Goal: Task Accomplishment & Management: Manage account settings

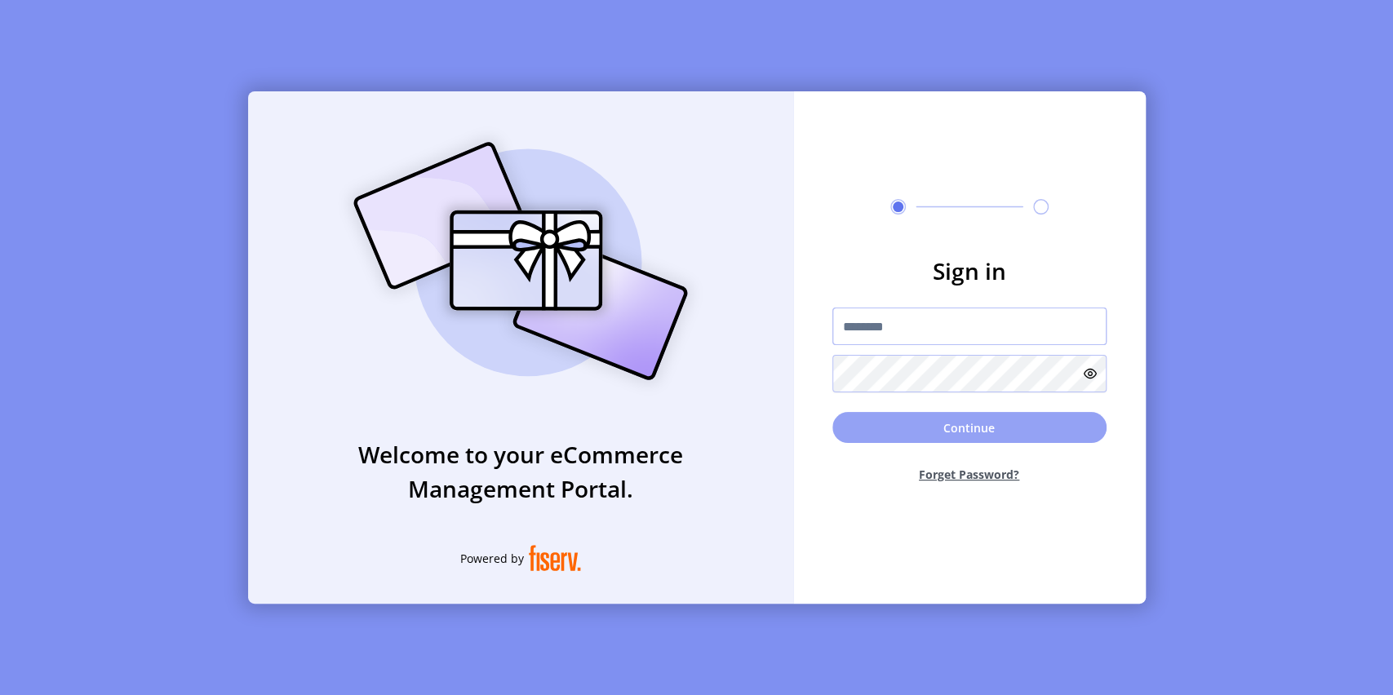
type input "**********"
click at [938, 432] on button "Continue" at bounding box center [969, 427] width 274 height 31
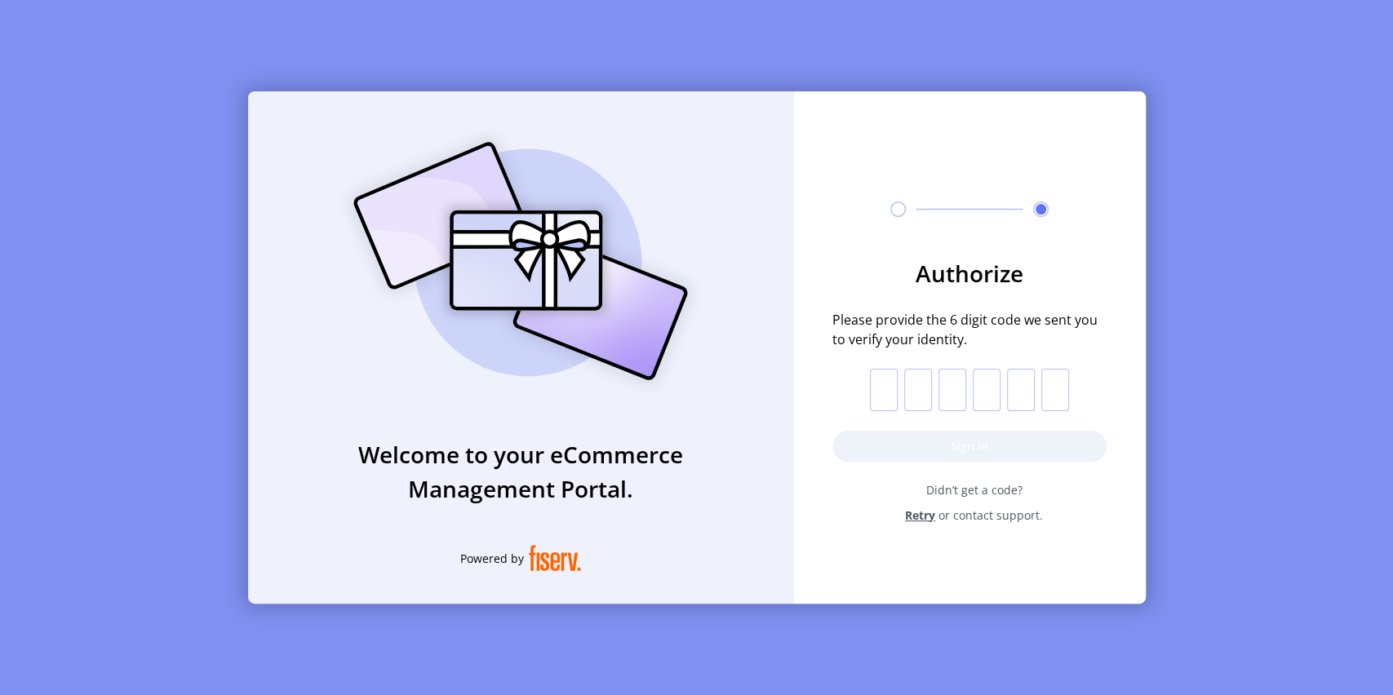
click at [921, 511] on span "Retry" at bounding box center [920, 515] width 30 height 17
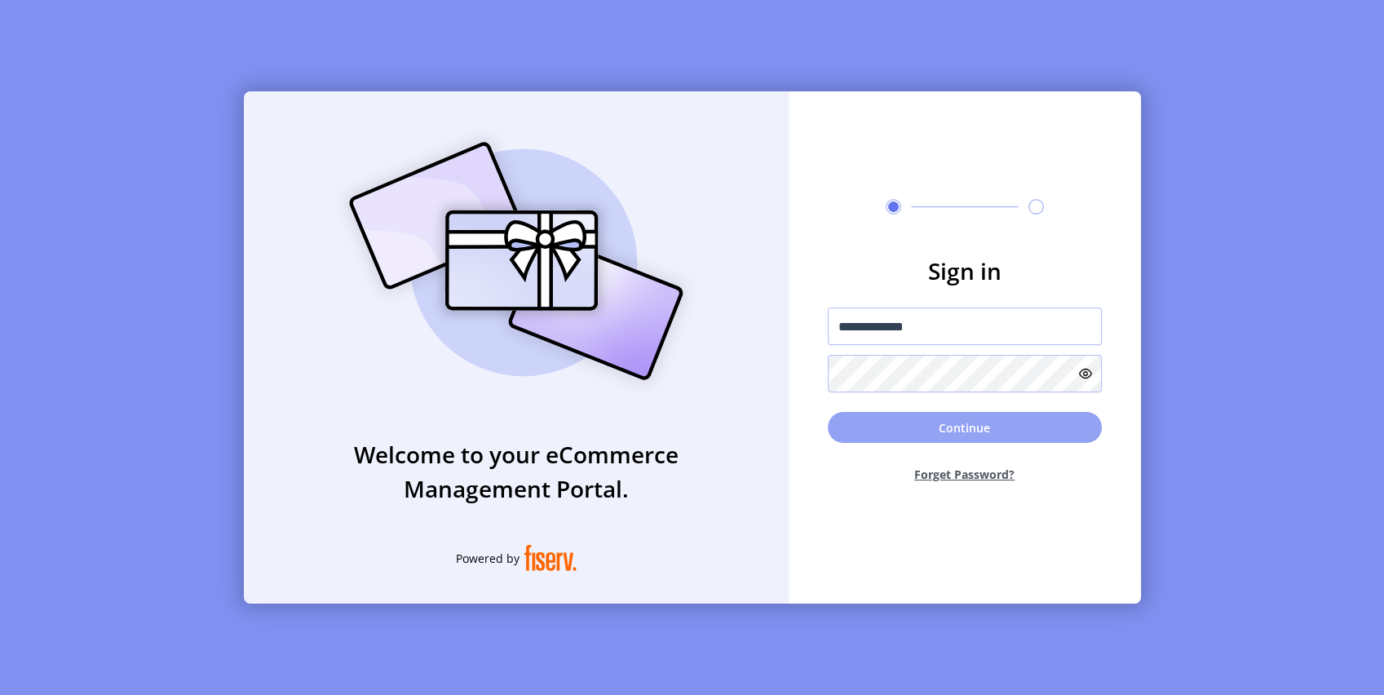
click at [907, 427] on button "Continue" at bounding box center [965, 427] width 274 height 31
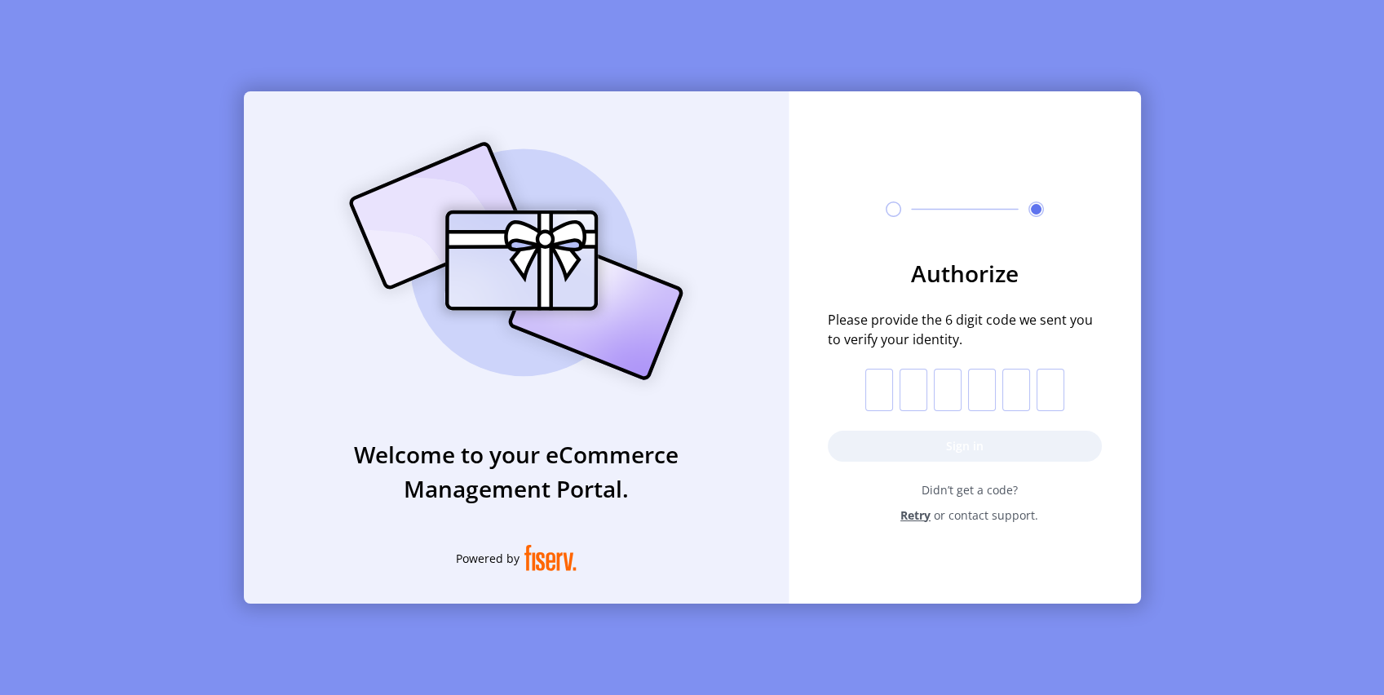
click at [876, 391] on input "text" at bounding box center [880, 390] width 28 height 42
paste input "*"
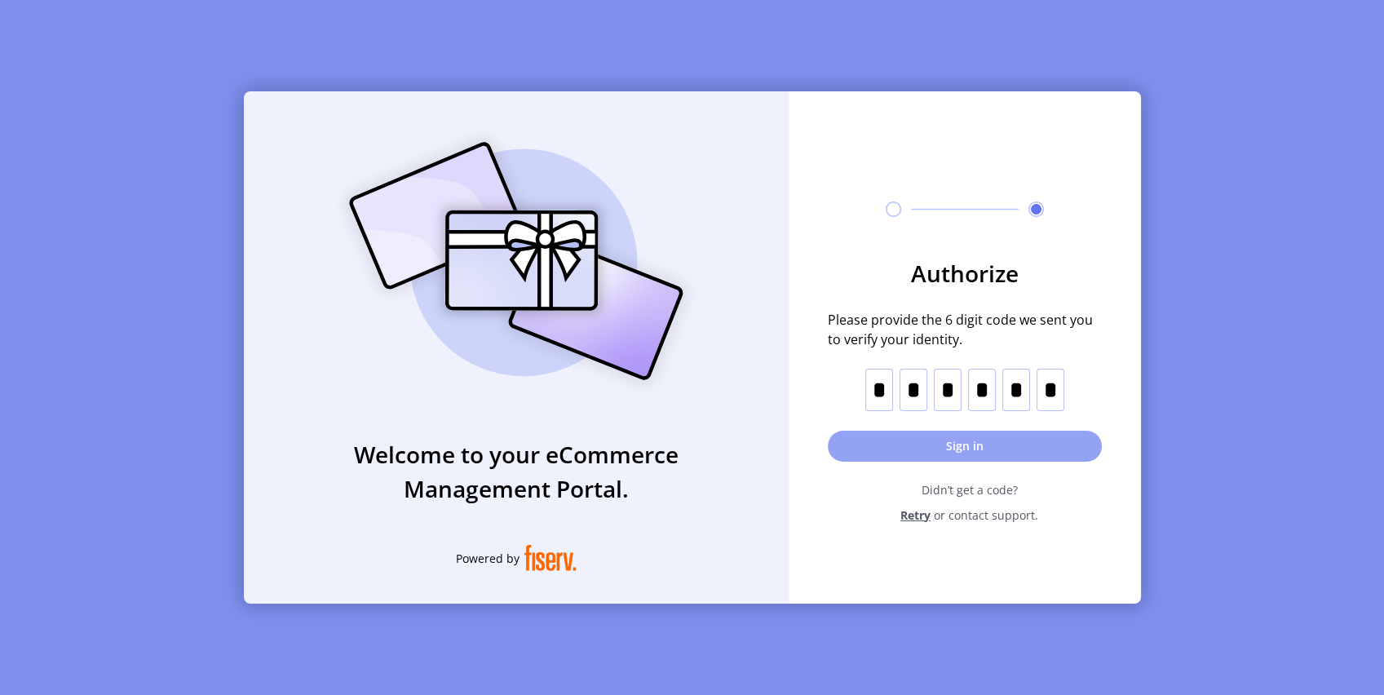
click at [950, 449] on button "Sign in" at bounding box center [965, 446] width 274 height 31
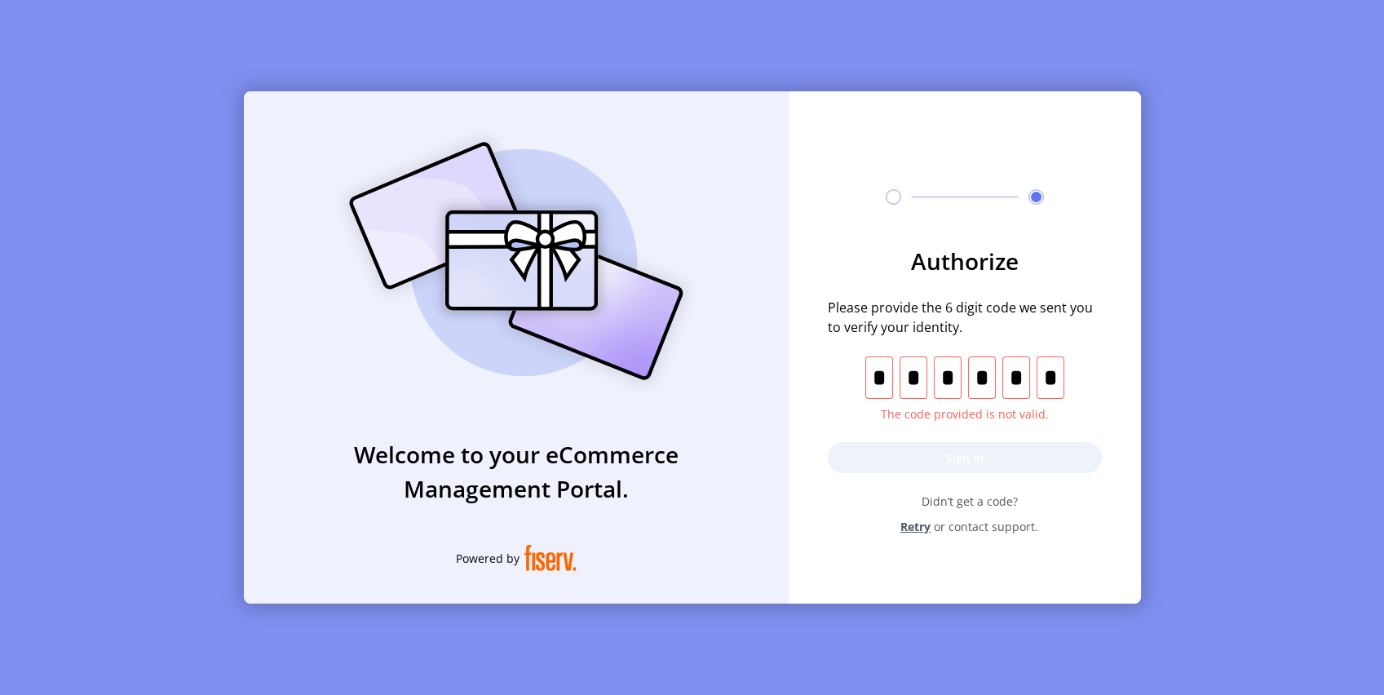
click at [875, 383] on input "*" at bounding box center [880, 377] width 28 height 42
paste input "text"
type input "*"
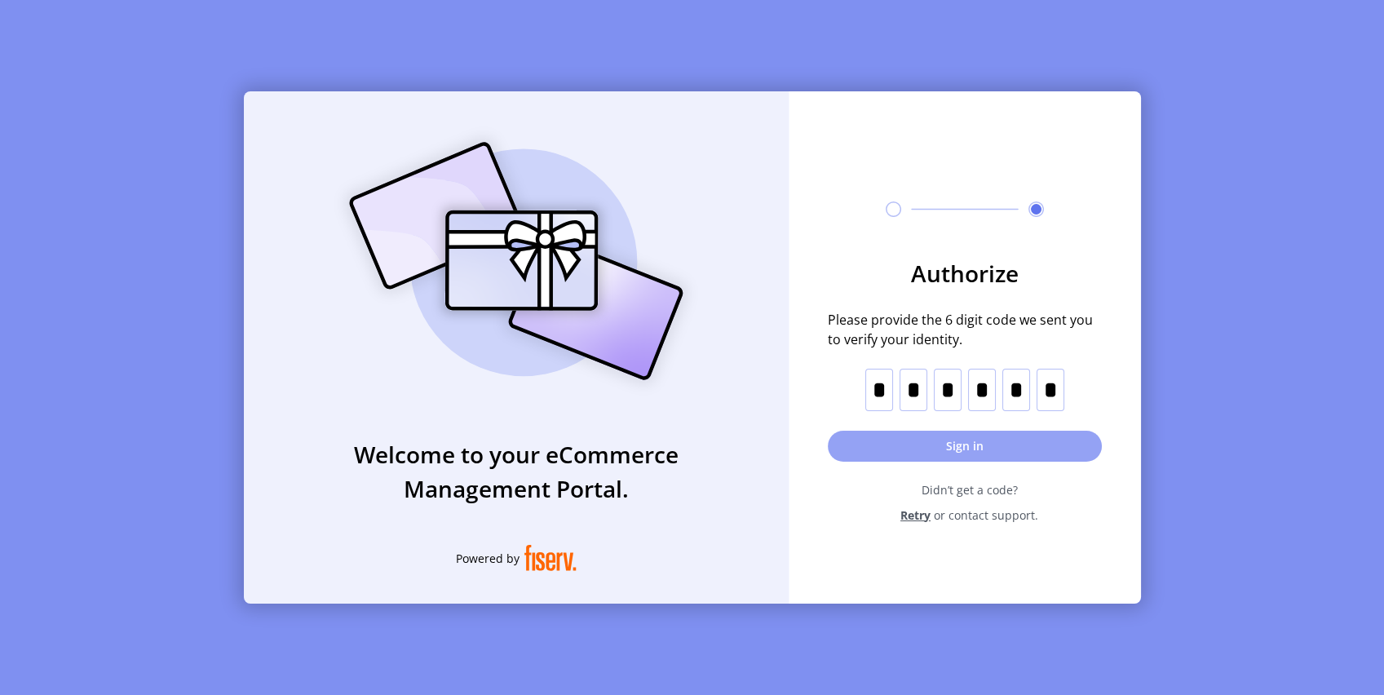
click at [914, 451] on button "Sign in" at bounding box center [965, 446] width 274 height 31
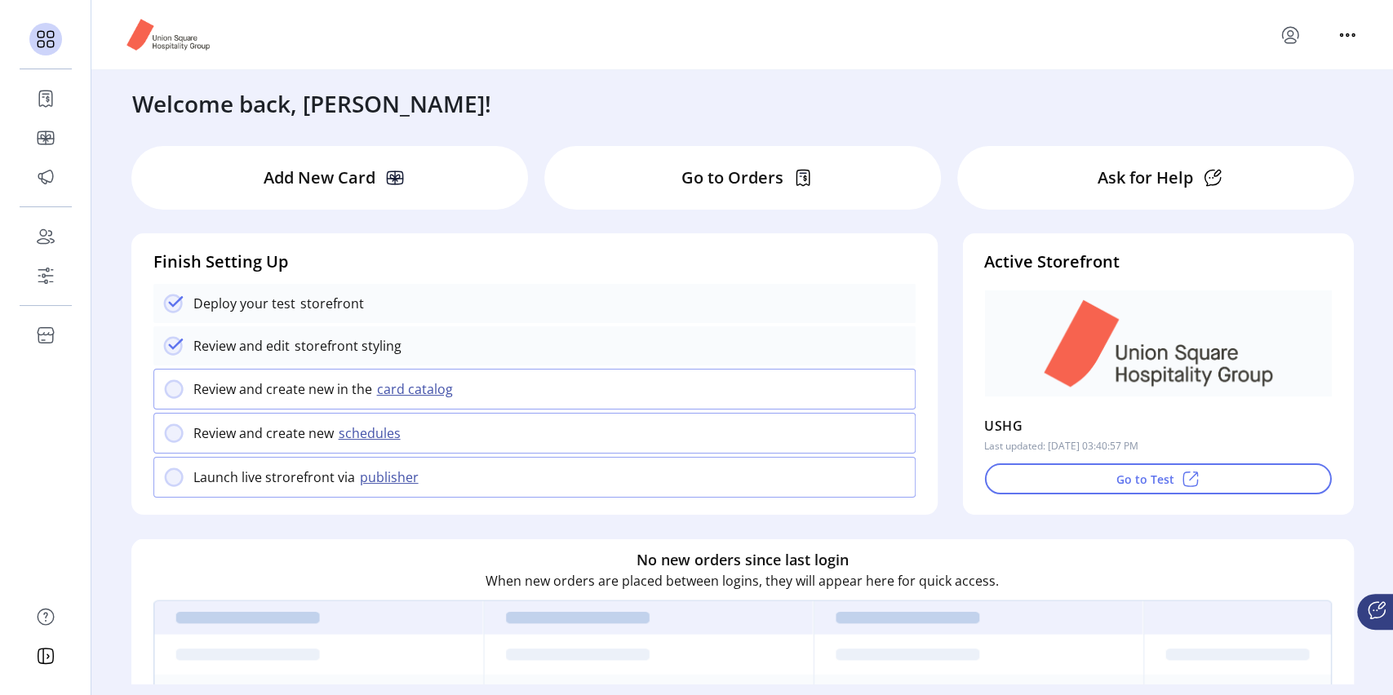
click at [685, 188] on p "Go to Orders" at bounding box center [732, 178] width 102 height 24
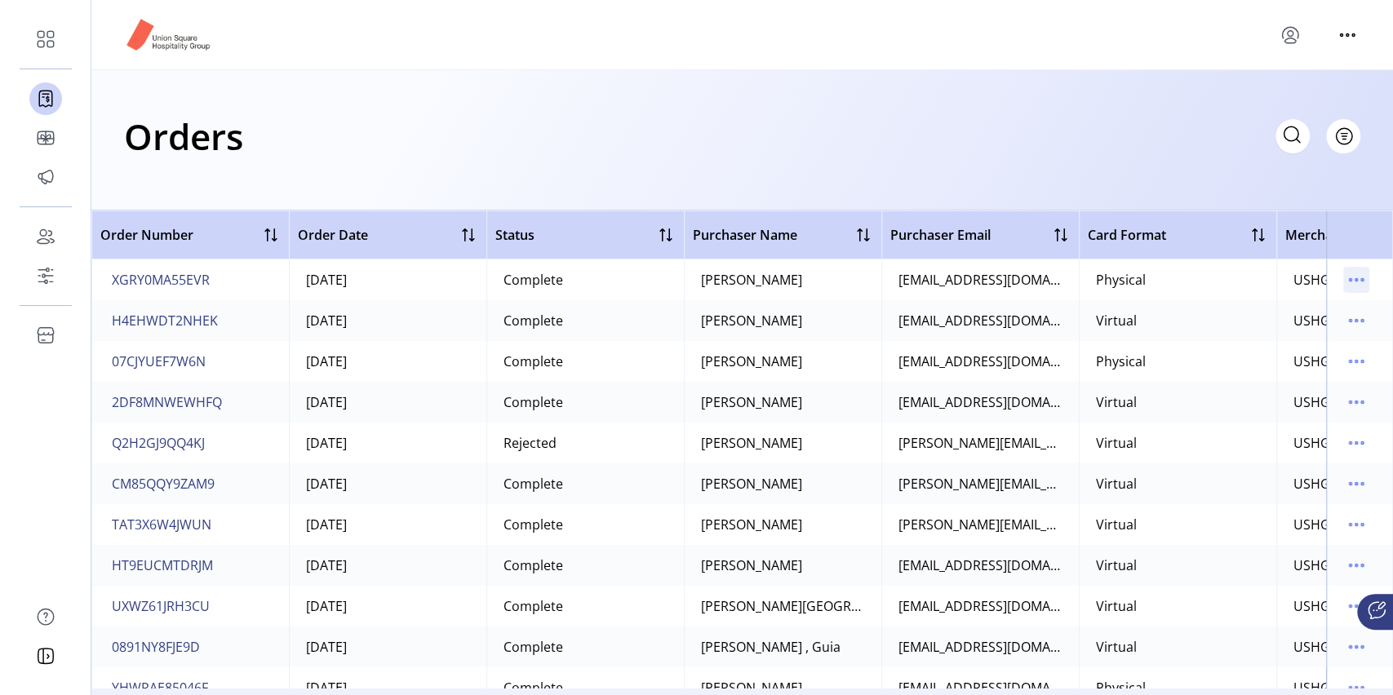
click at [1349, 284] on icon "menu" at bounding box center [1356, 280] width 26 height 26
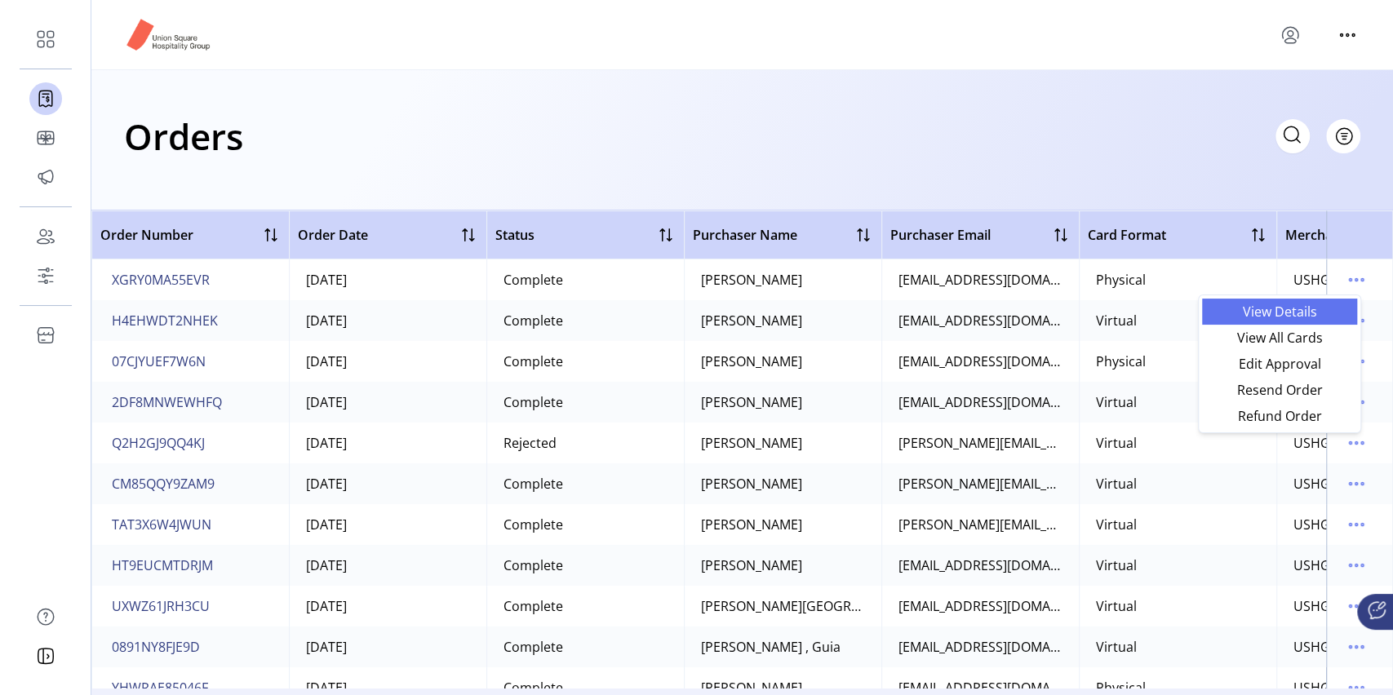
click at [1321, 303] on link "View Details" at bounding box center [1279, 312] width 155 height 26
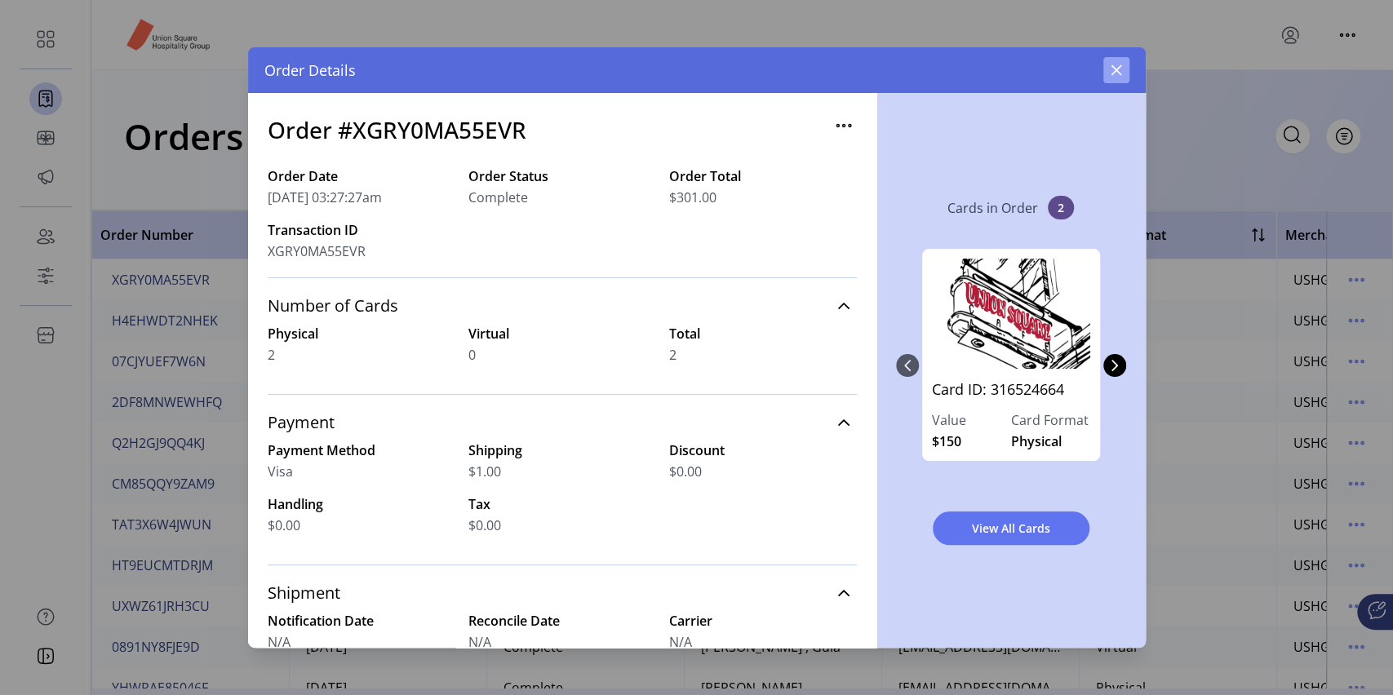
click at [1114, 68] on icon "button" at bounding box center [1115, 70] width 13 height 13
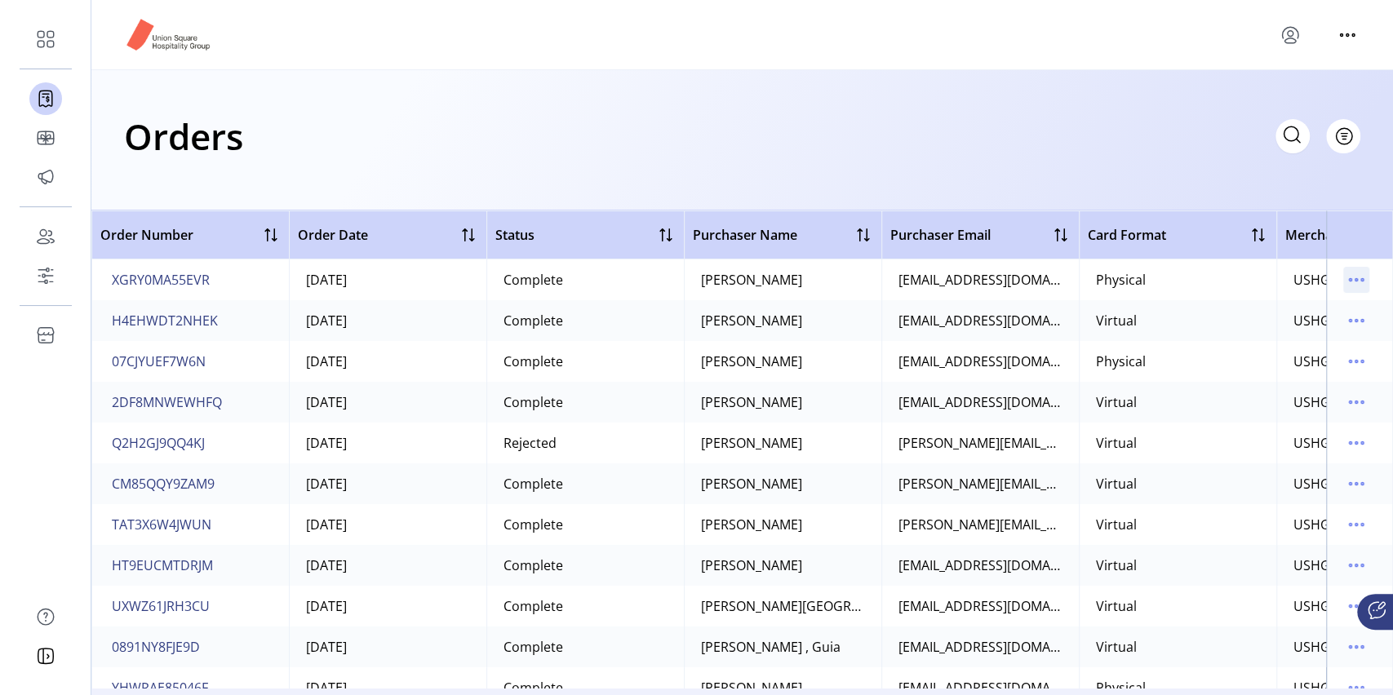
click at [1349, 277] on icon "menu" at bounding box center [1356, 280] width 26 height 26
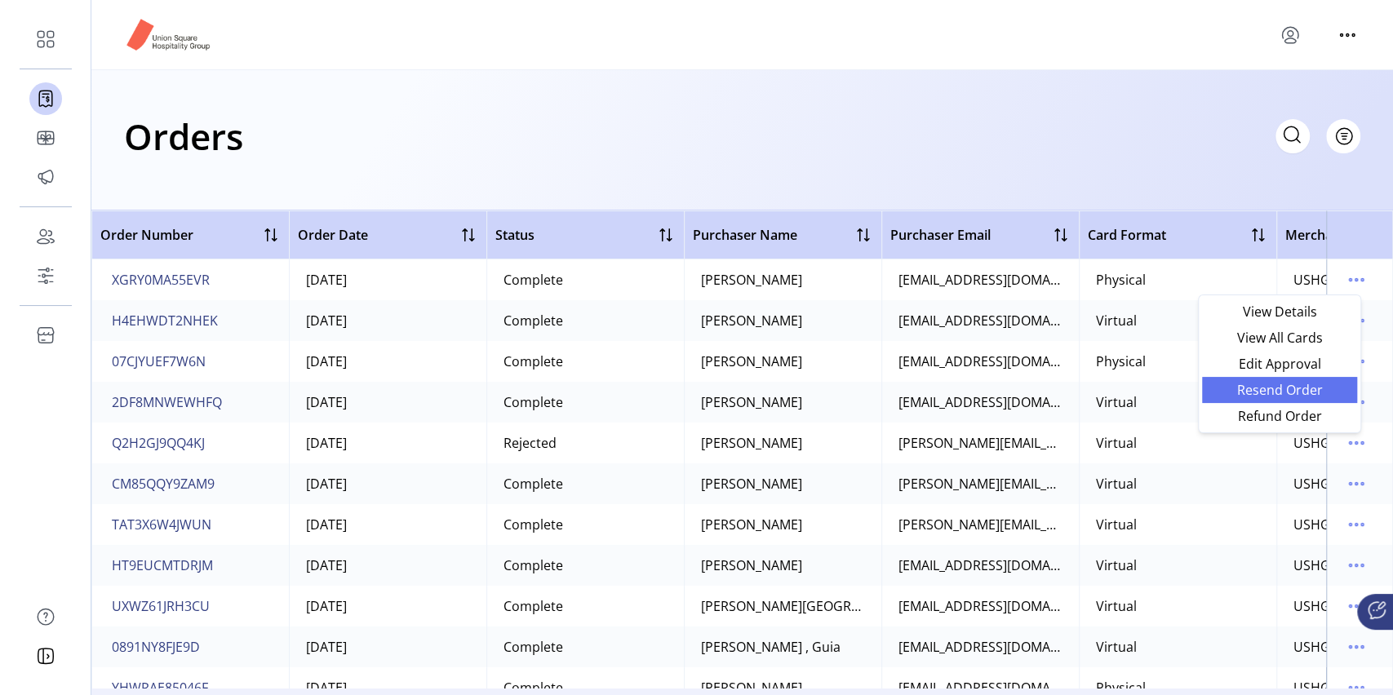
click at [1248, 386] on span "Resend Order" at bounding box center [1278, 389] width 135 height 13
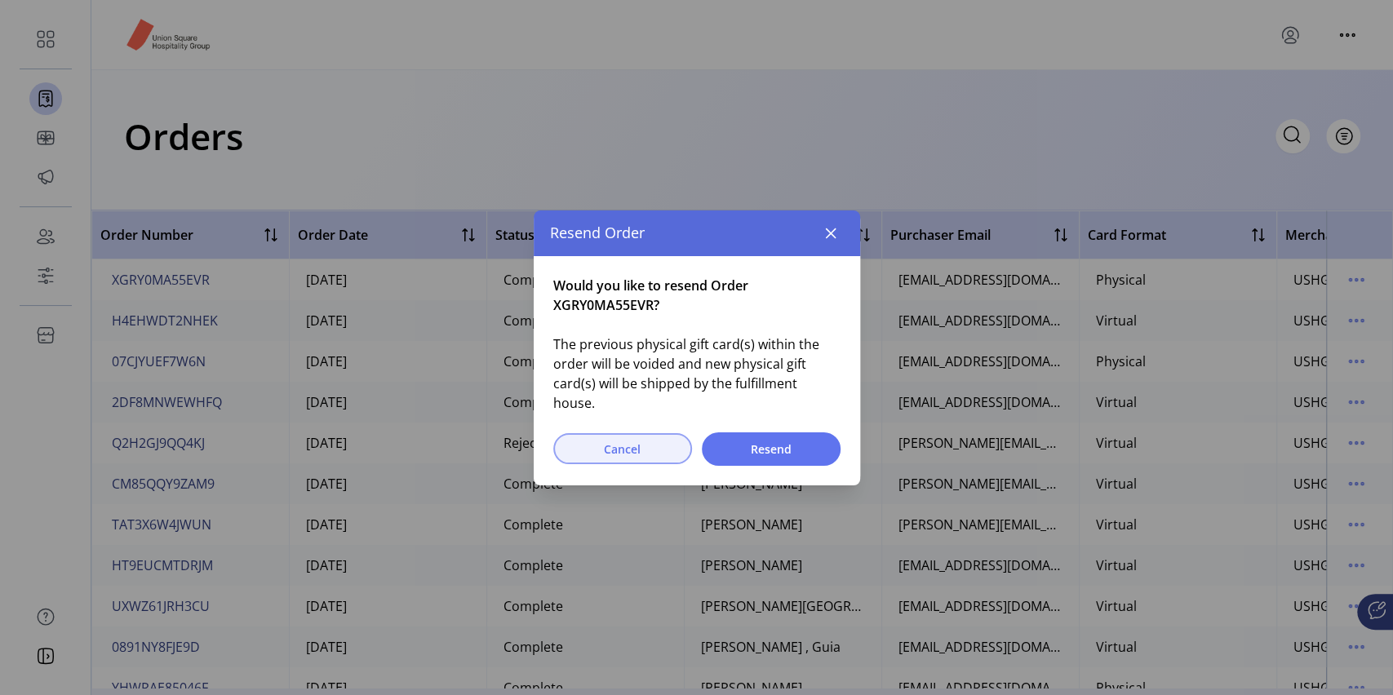
click at [635, 441] on span "Cancel" at bounding box center [622, 449] width 96 height 17
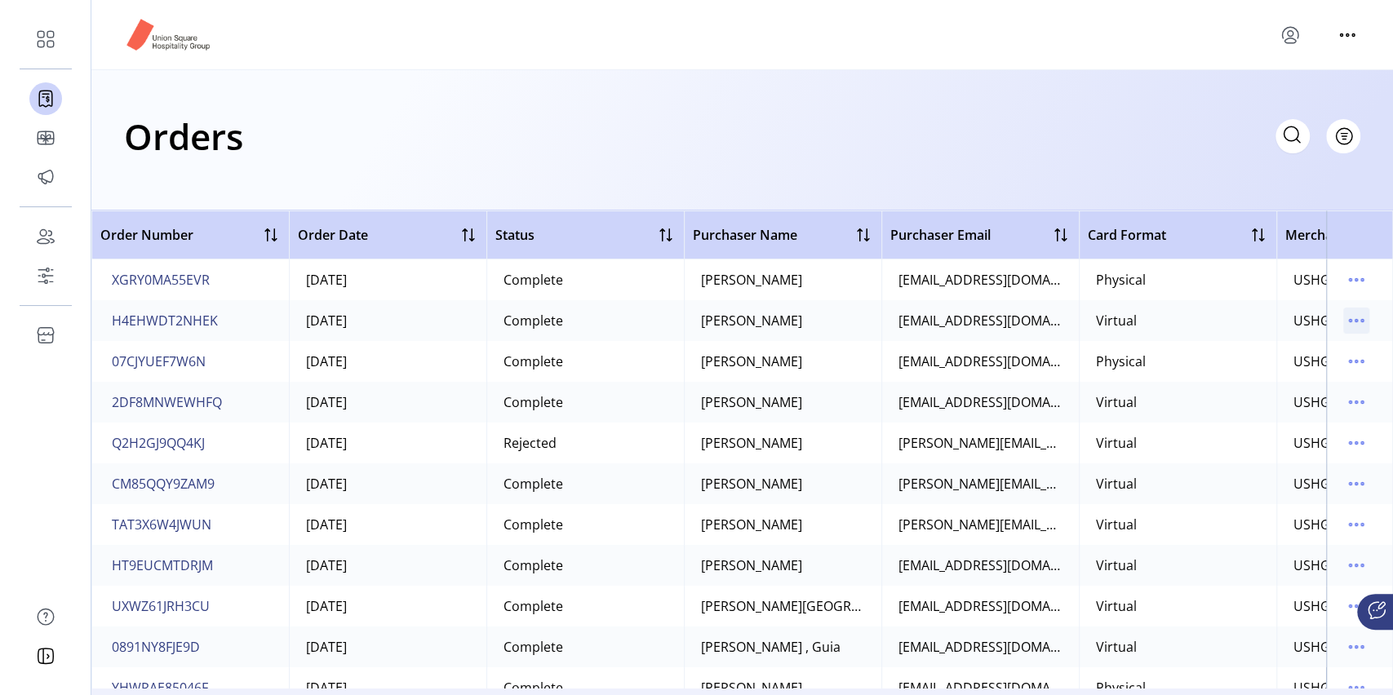
click at [1355, 322] on icon "menu" at bounding box center [1356, 321] width 26 height 26
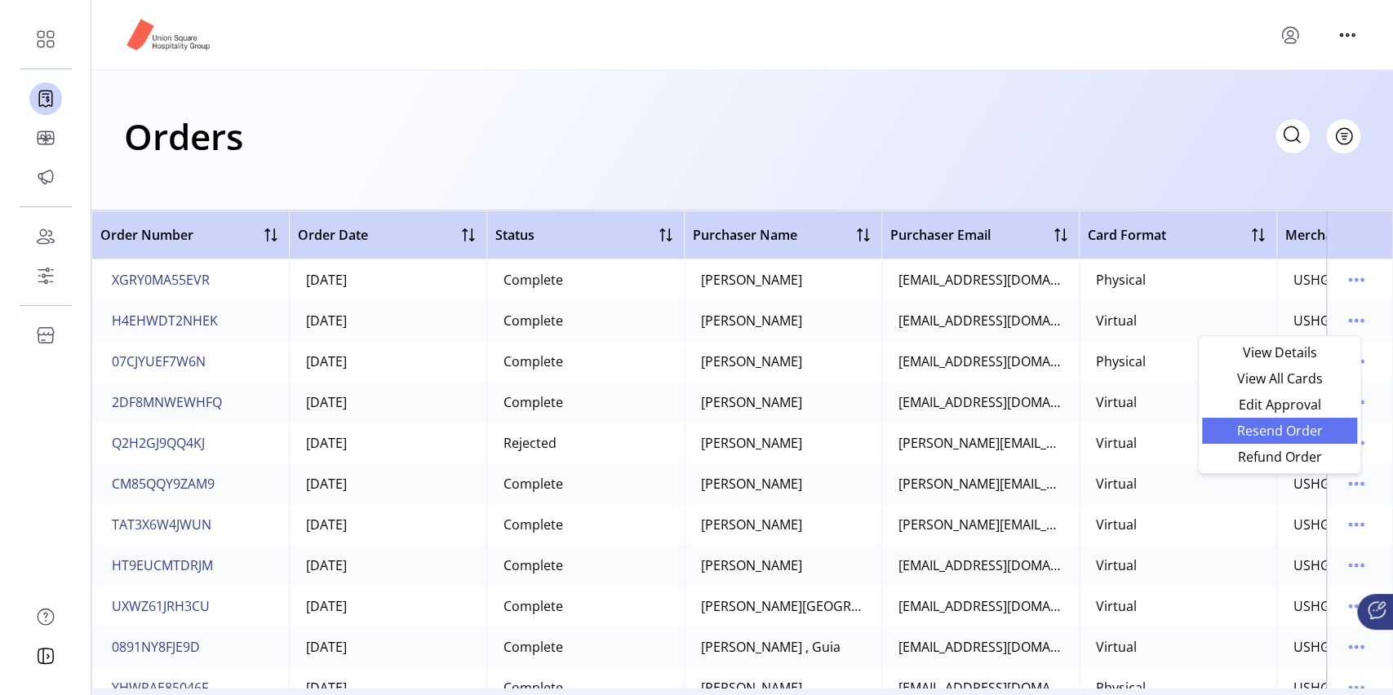
click at [1314, 433] on span "Resend Order" at bounding box center [1278, 430] width 135 height 13
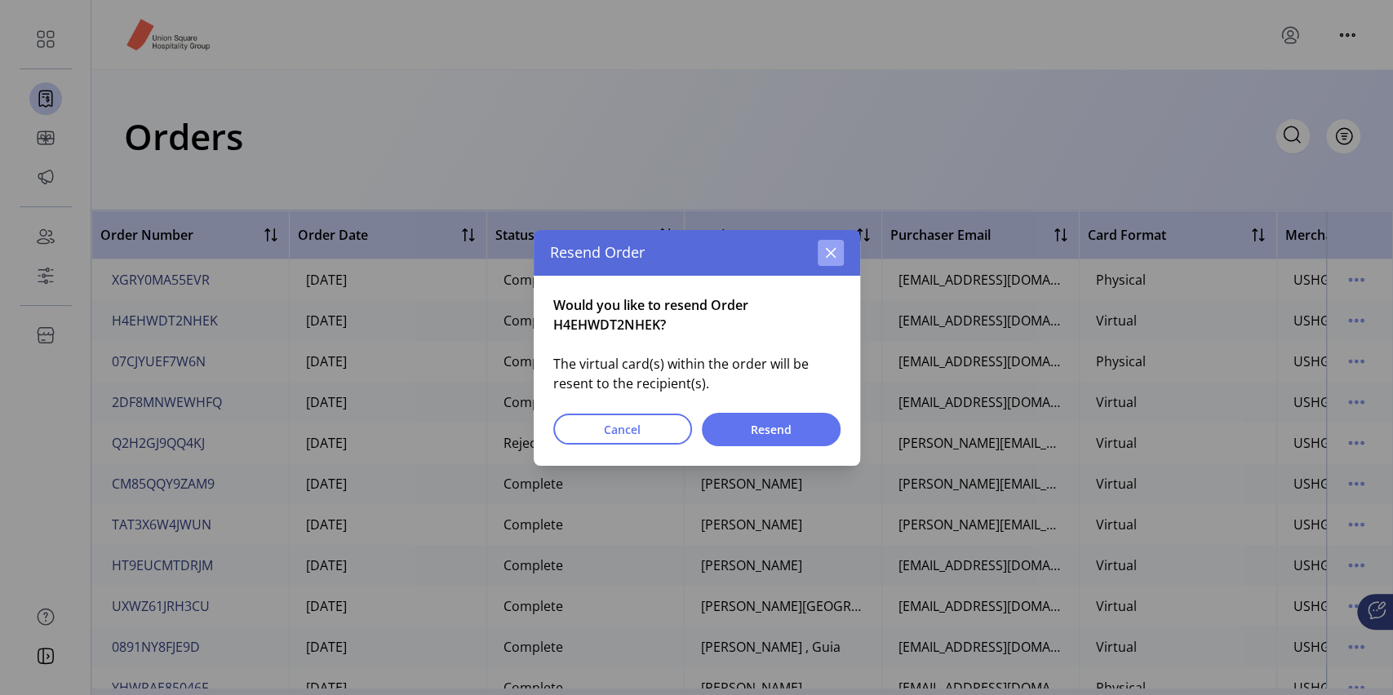
click at [836, 246] on button "button" at bounding box center [830, 253] width 26 height 26
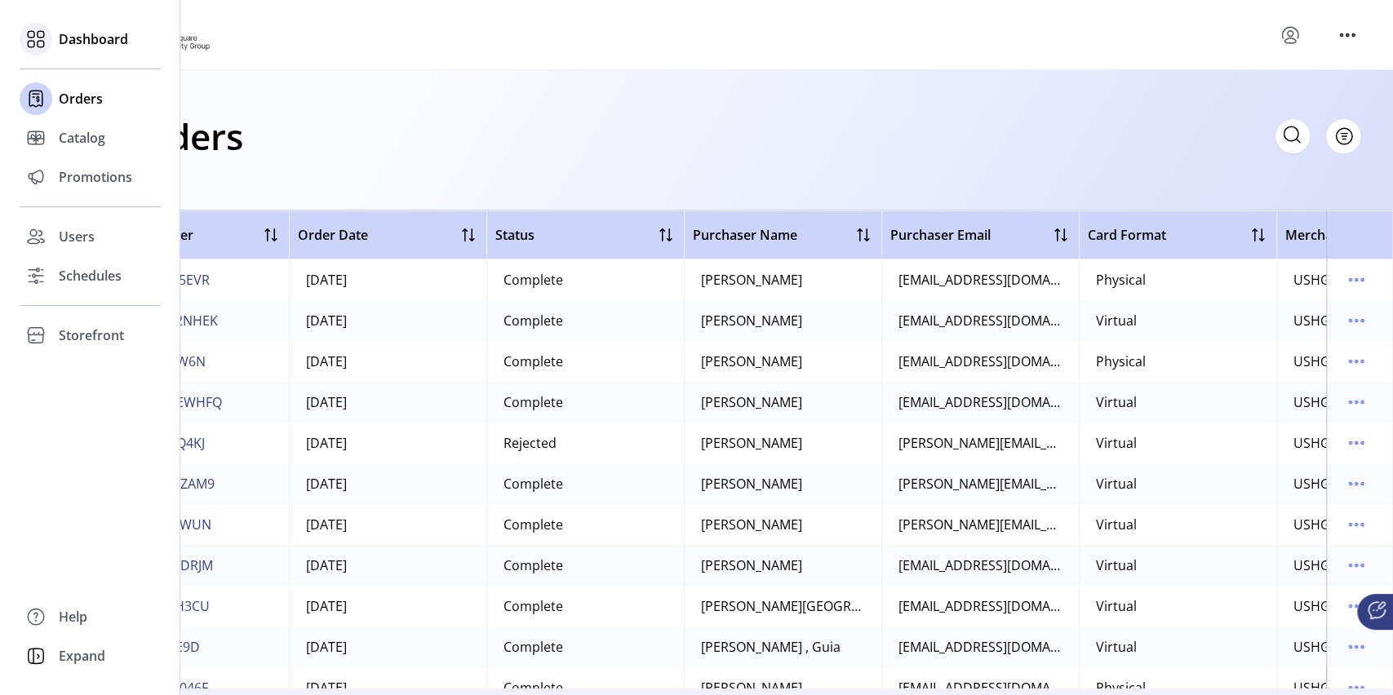
click at [103, 42] on span "Dashboard" at bounding box center [93, 39] width 69 height 20
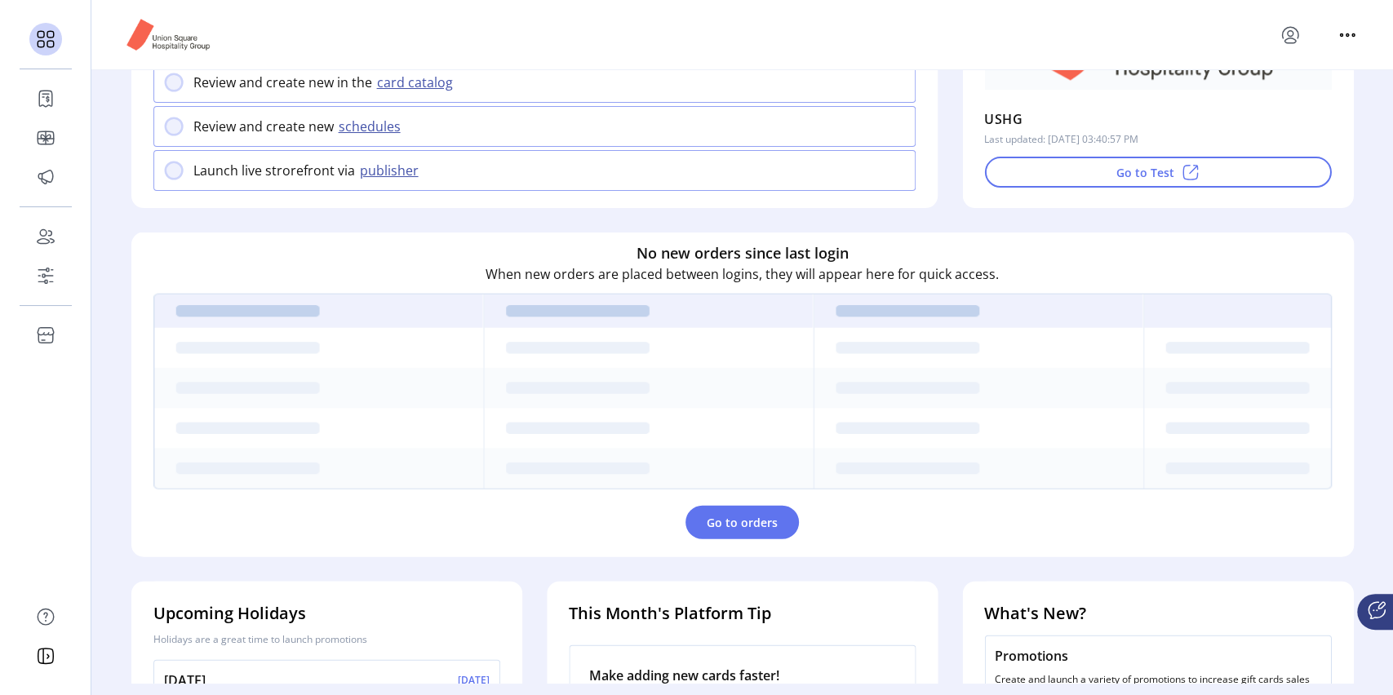
scroll to position [175, 0]
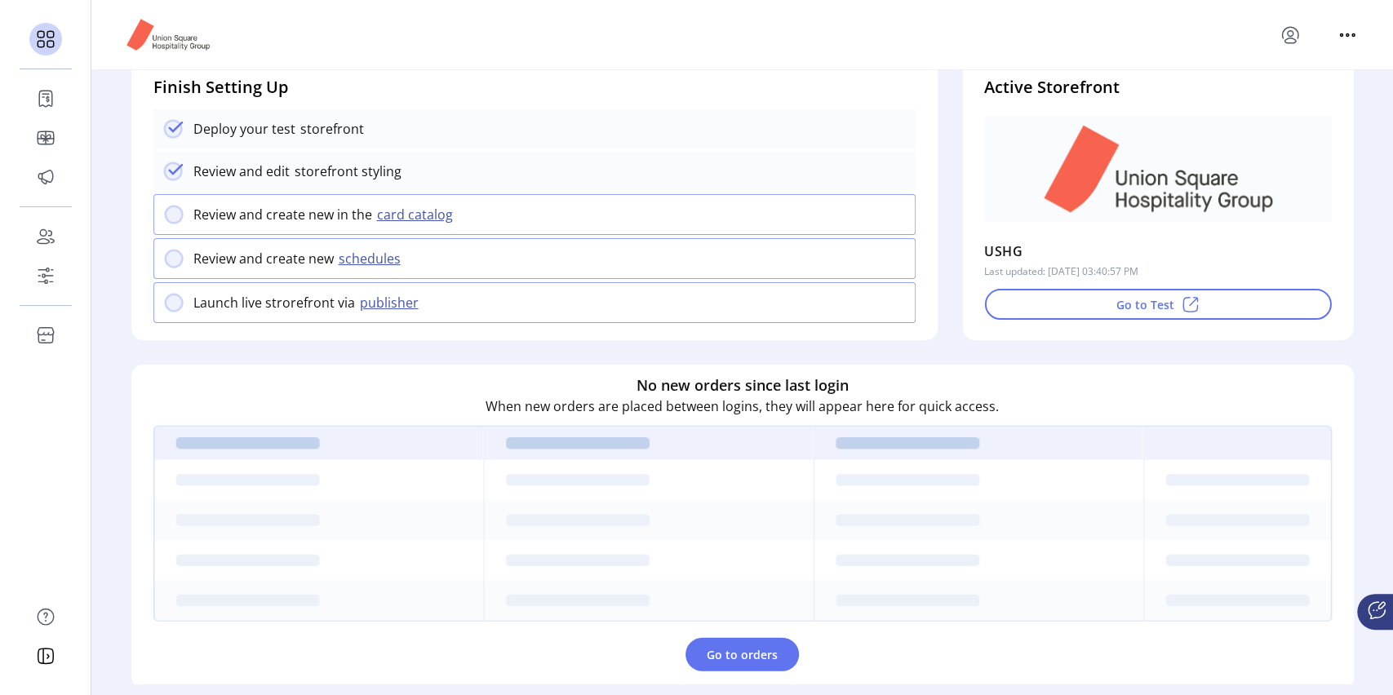
click at [327, 141] on div "Deploy your test storefront" at bounding box center [534, 128] width 763 height 39
click at [1056, 314] on button "Go to Test" at bounding box center [1157, 304] width 347 height 31
click at [175, 179] on icon at bounding box center [173, 172] width 20 height 20
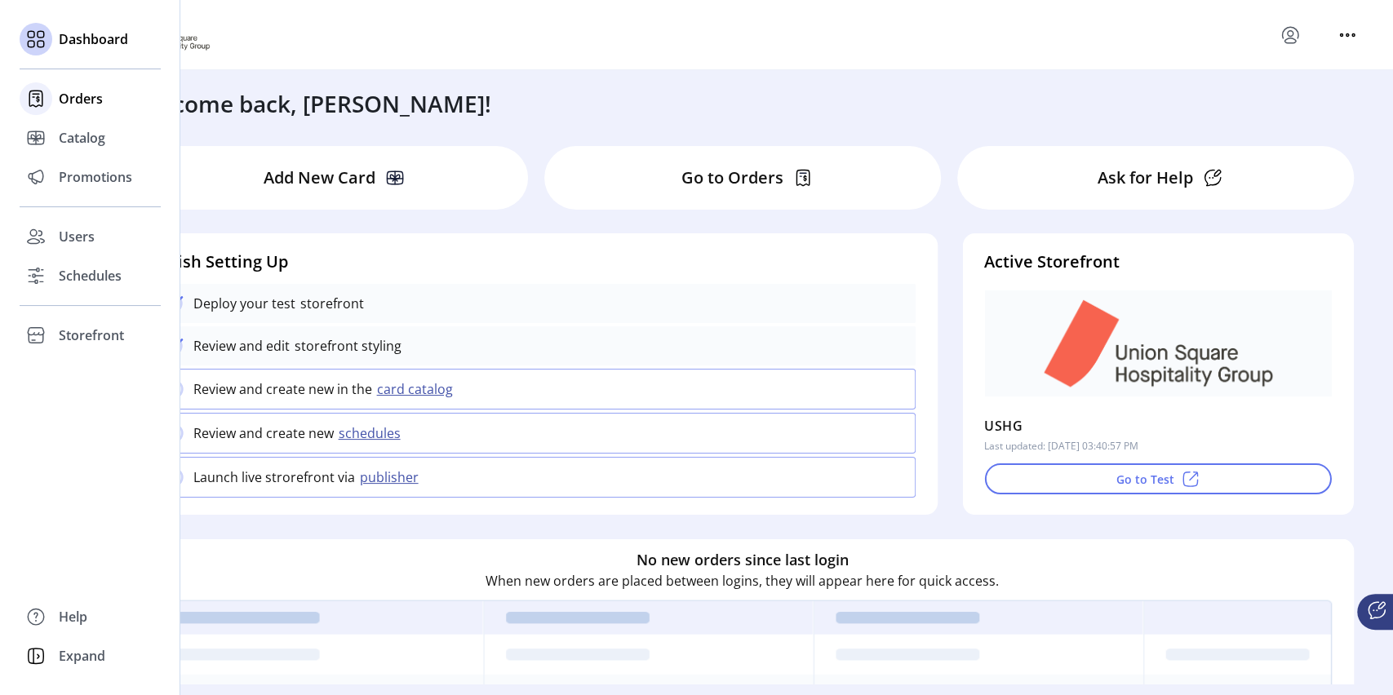
click at [88, 104] on span "Orders" at bounding box center [81, 99] width 44 height 20
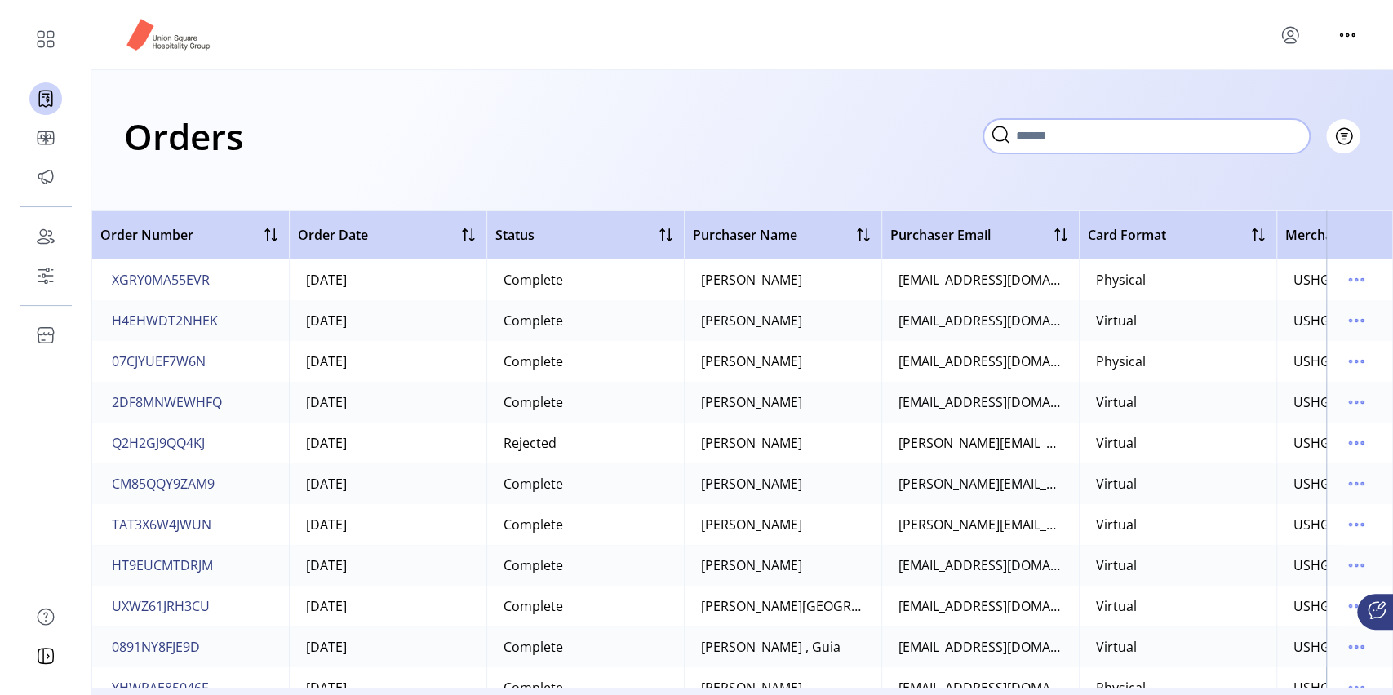
click at [1293, 133] on input "text" at bounding box center [1146, 136] width 326 height 34
click at [1342, 139] on span "Filter" at bounding box center [1334, 135] width 28 height 17
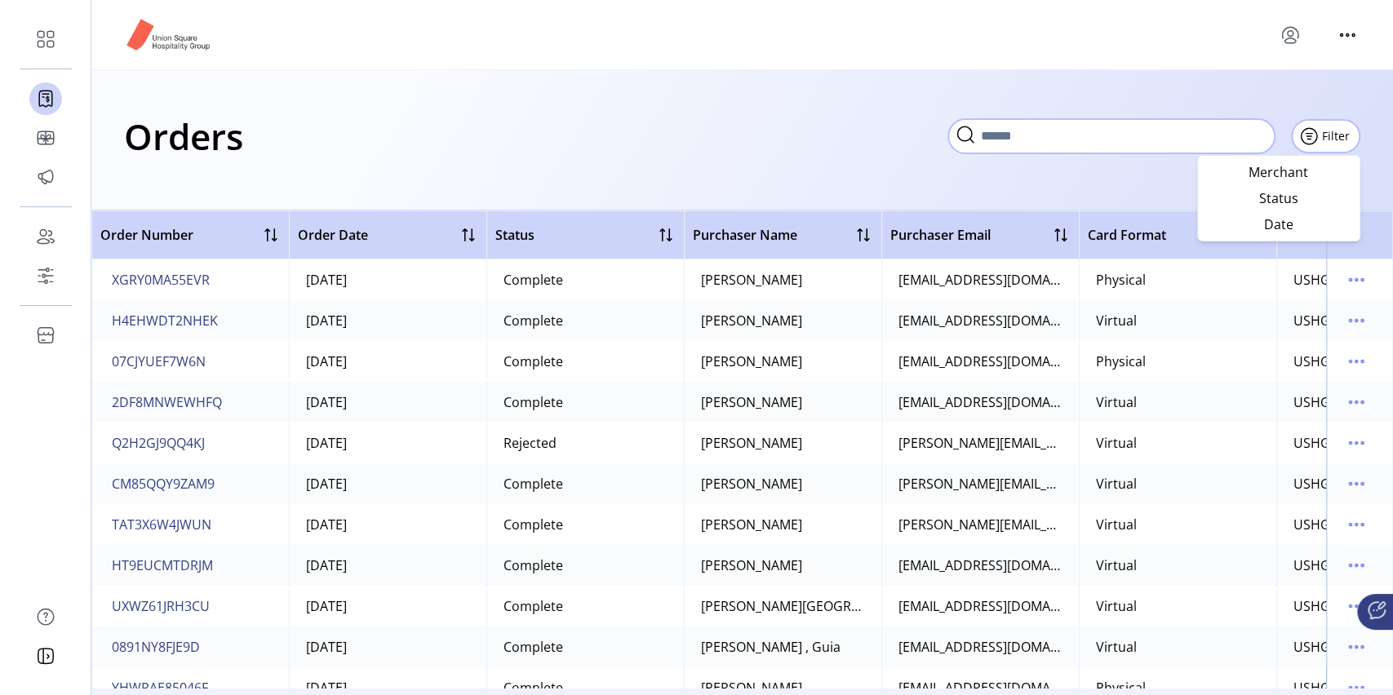
click at [1264, 134] on input "text" at bounding box center [1111, 136] width 326 height 34
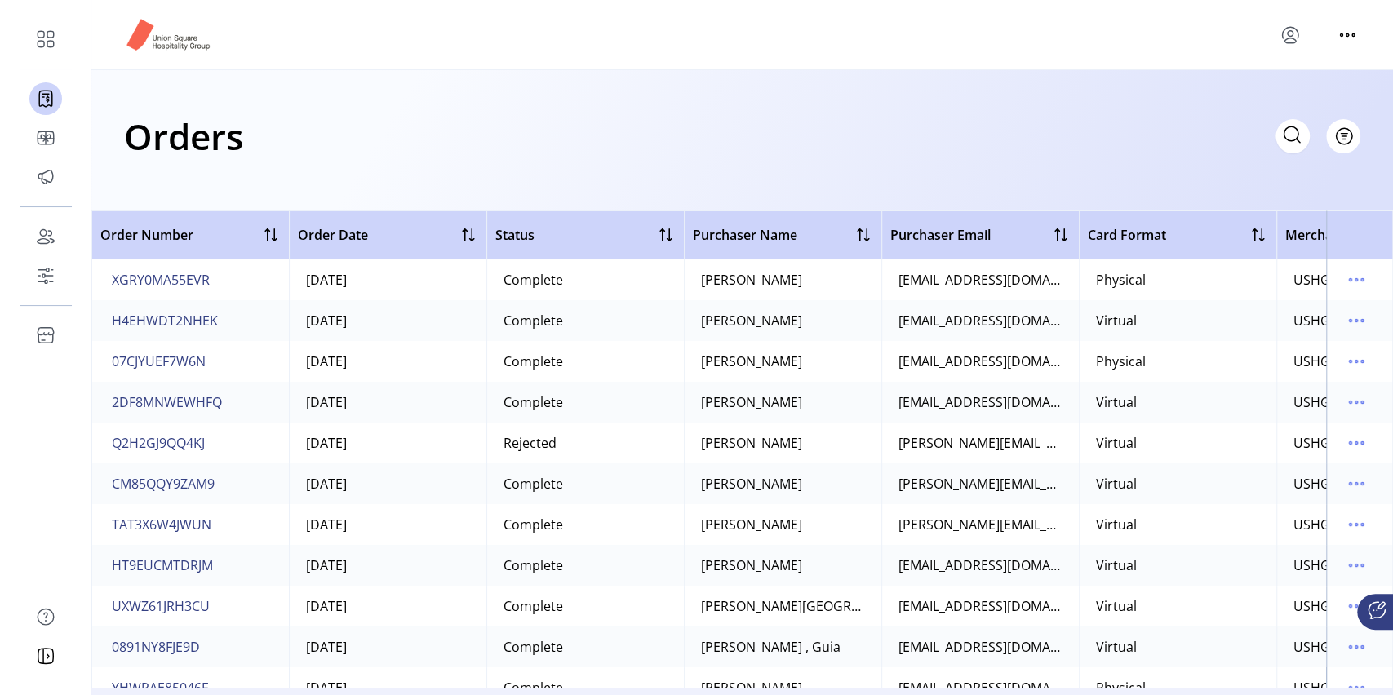
click at [866, 126] on div "Orders Filter Focused All Orders" at bounding box center [742, 136] width 1236 height 57
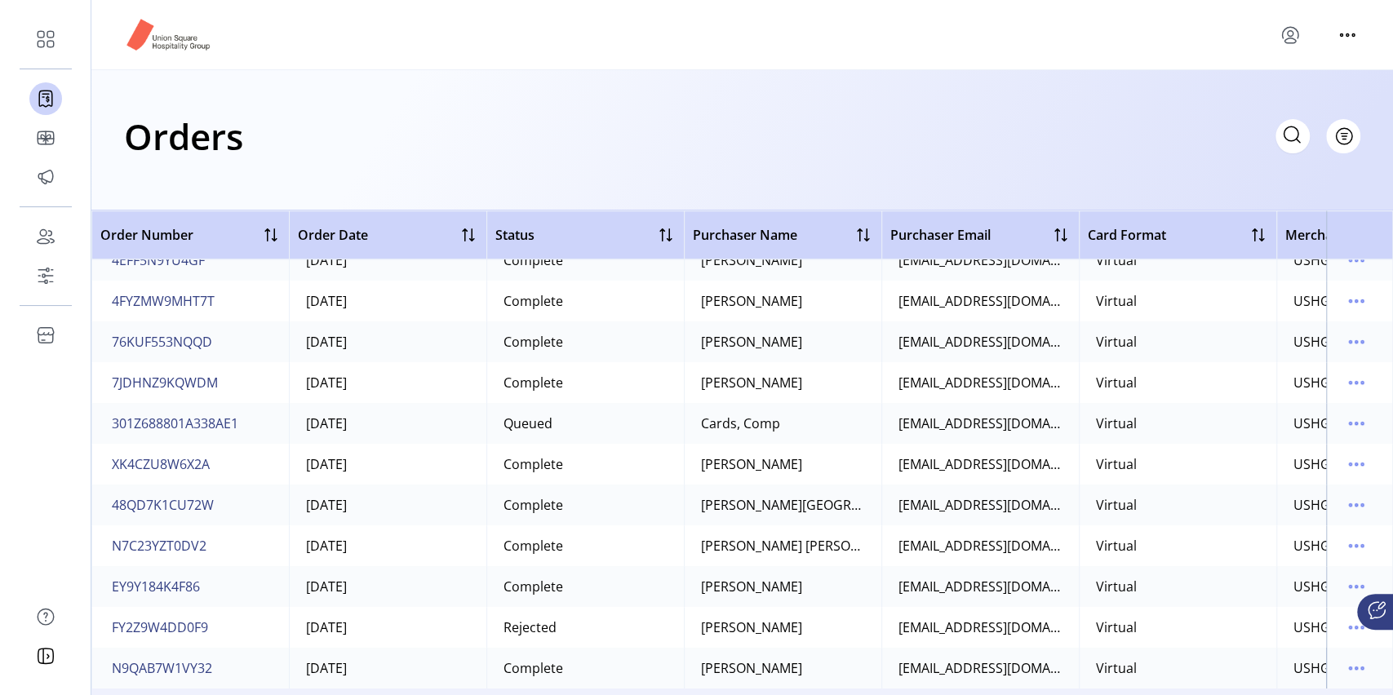
scroll to position [653, 0]
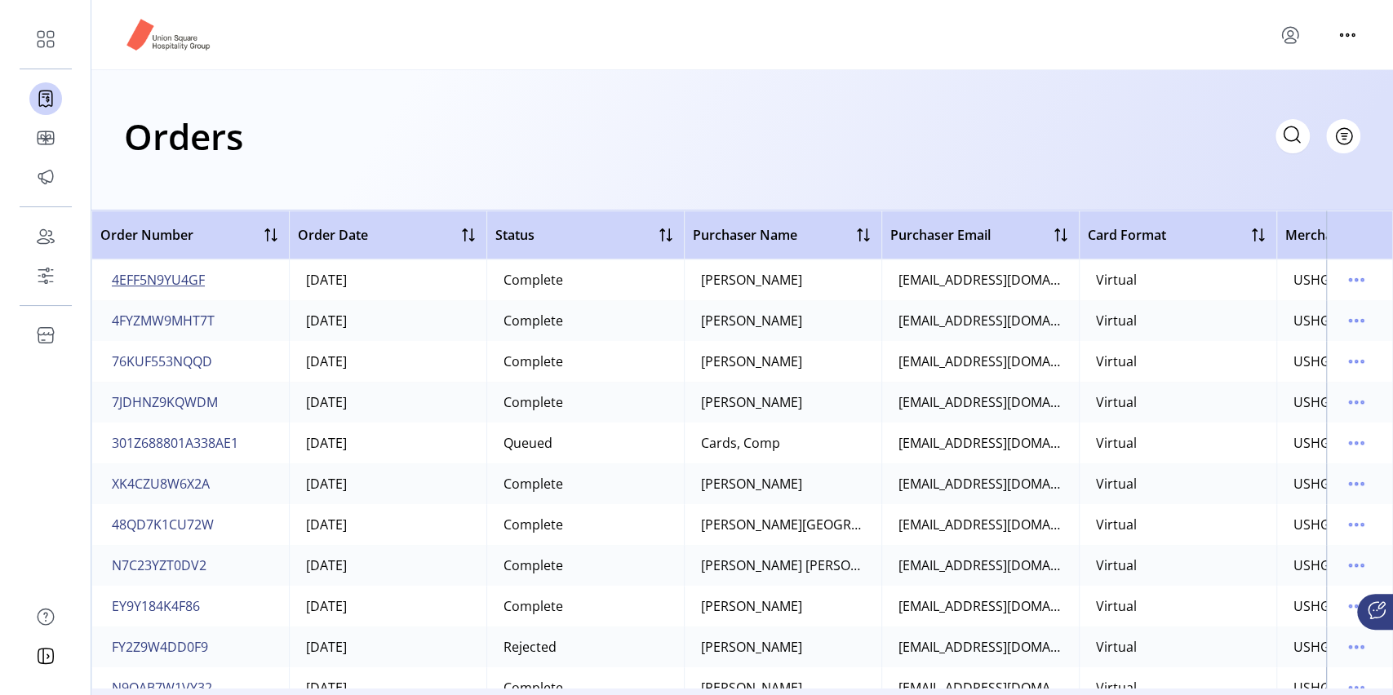
click at [200, 280] on span "4EFF5N9YU4GF" at bounding box center [158, 280] width 93 height 20
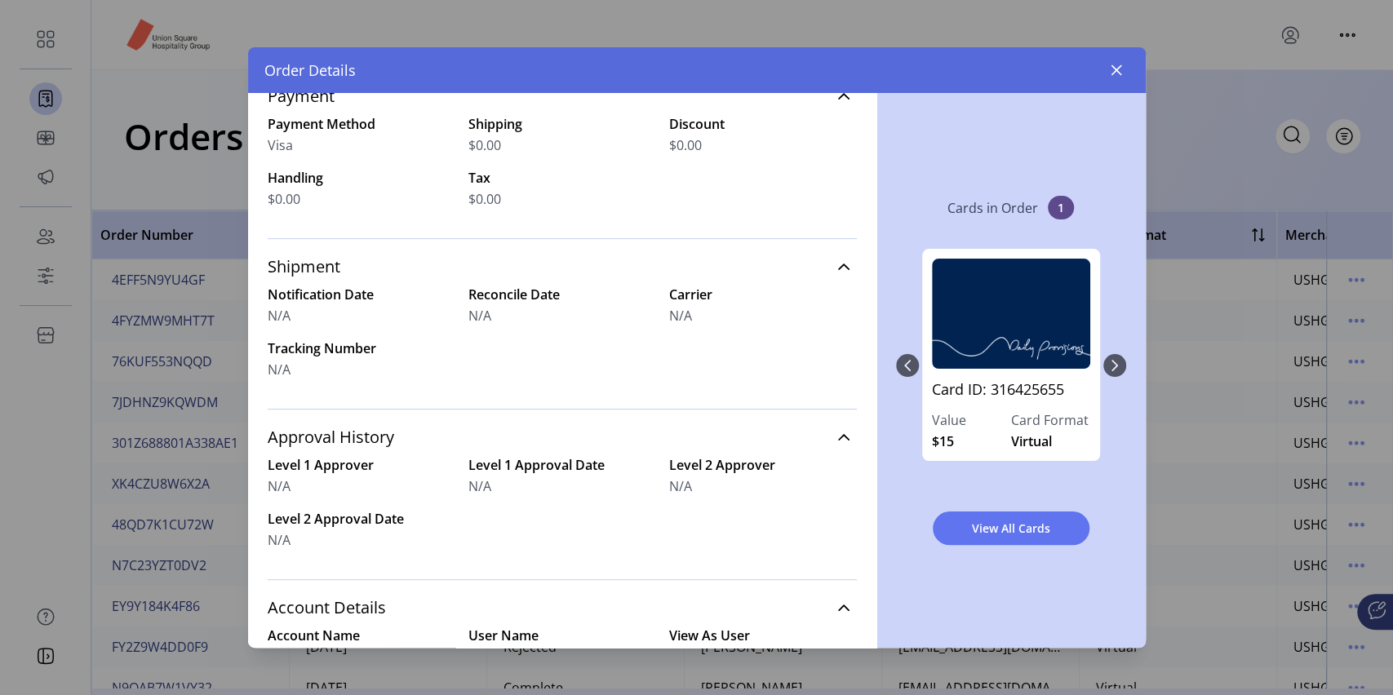
scroll to position [539, 0]
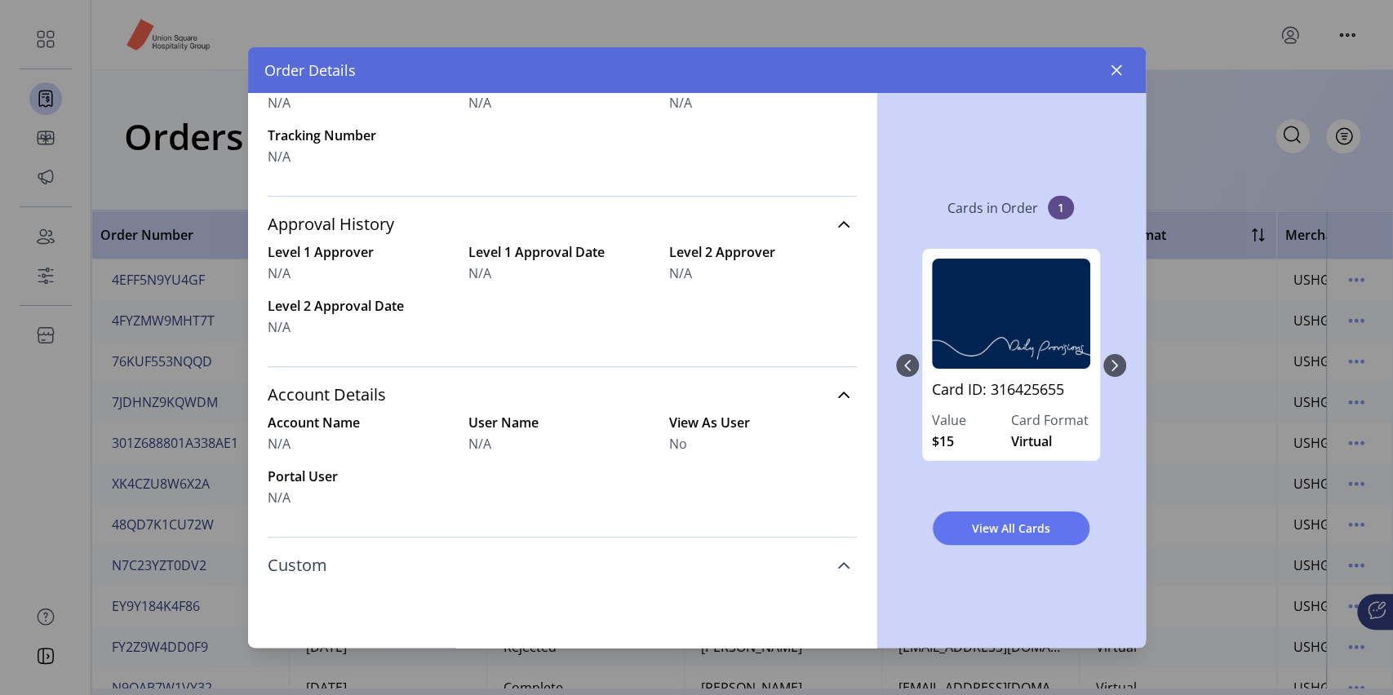
click at [838, 565] on icon at bounding box center [843, 565] width 11 height 7
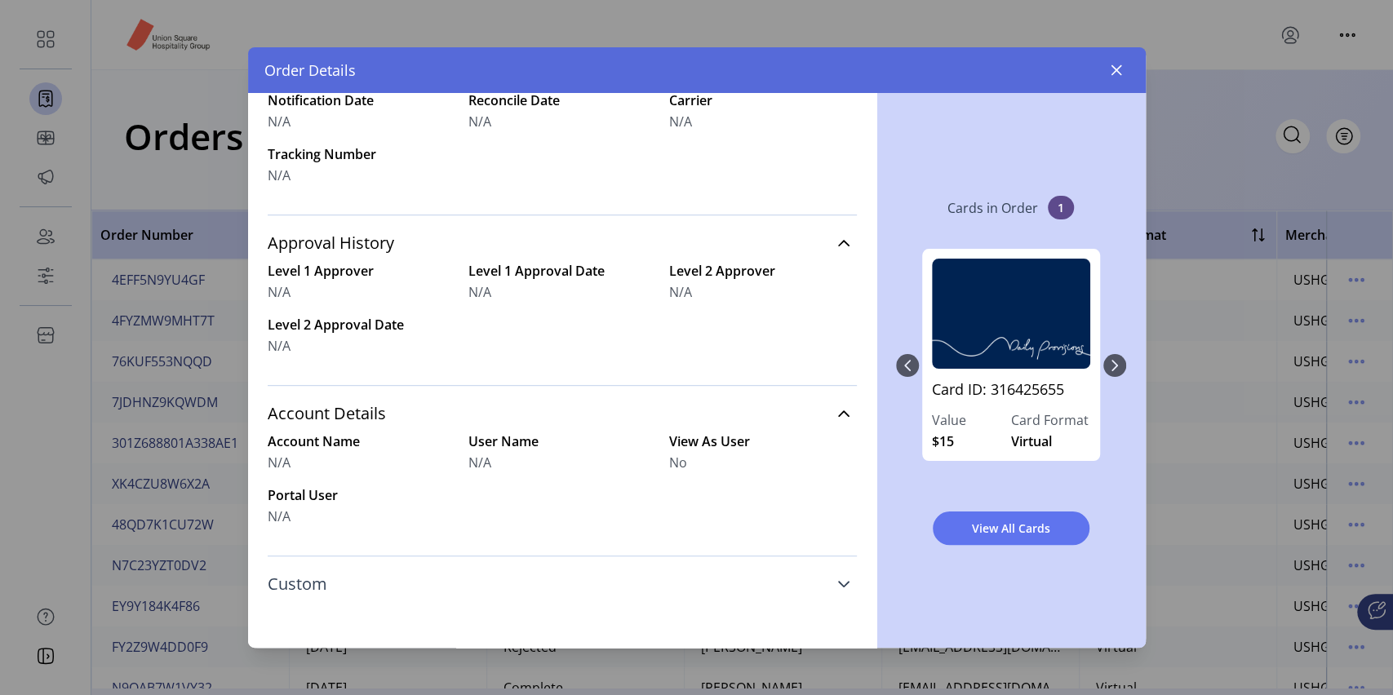
scroll to position [520, 0]
click at [1111, 75] on icon "button" at bounding box center [1115, 70] width 13 height 13
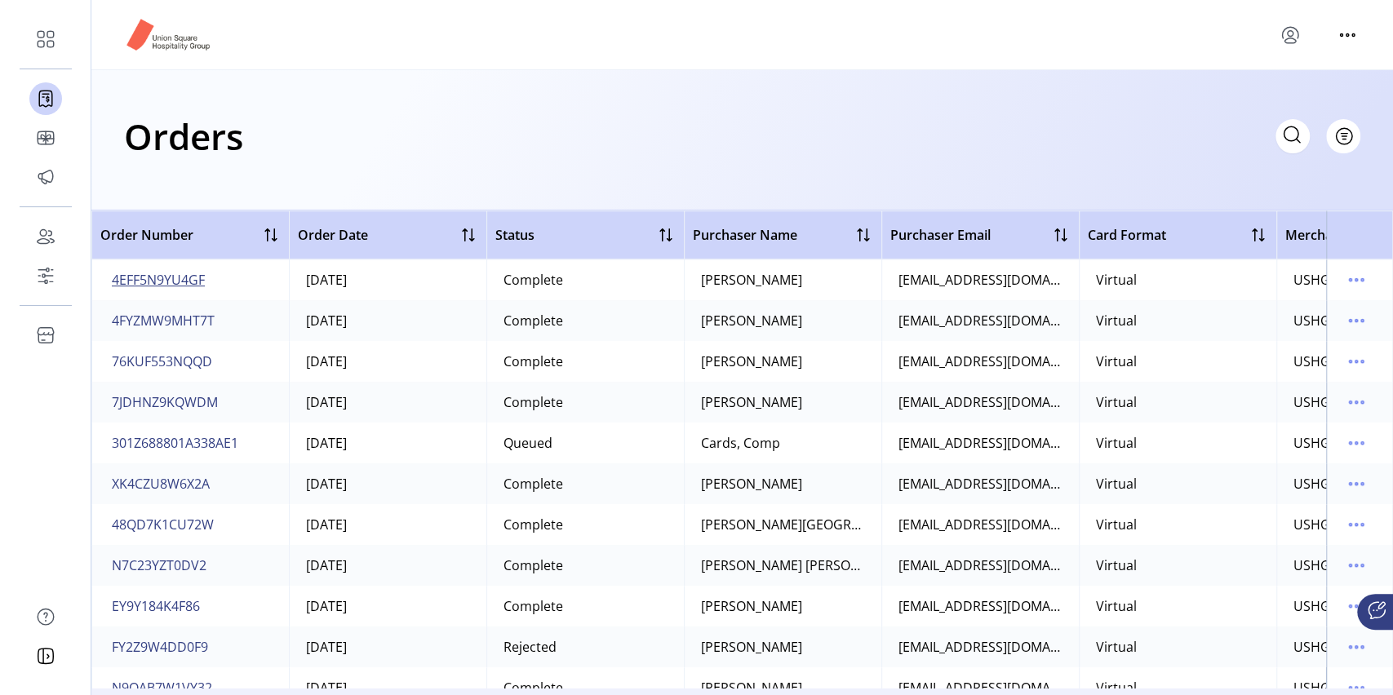
click at [178, 278] on span "4EFF5N9YU4GF" at bounding box center [158, 280] width 93 height 20
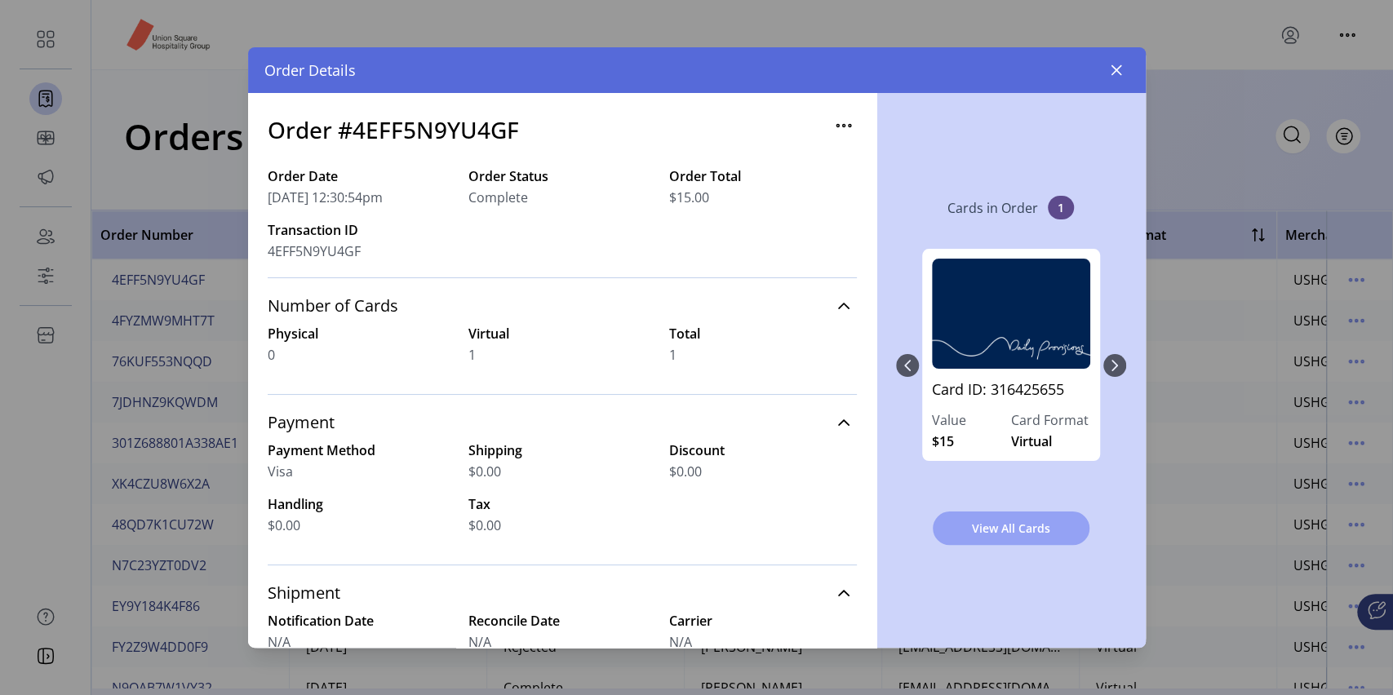
click at [966, 532] on span "View All Cards" at bounding box center [1011, 528] width 114 height 17
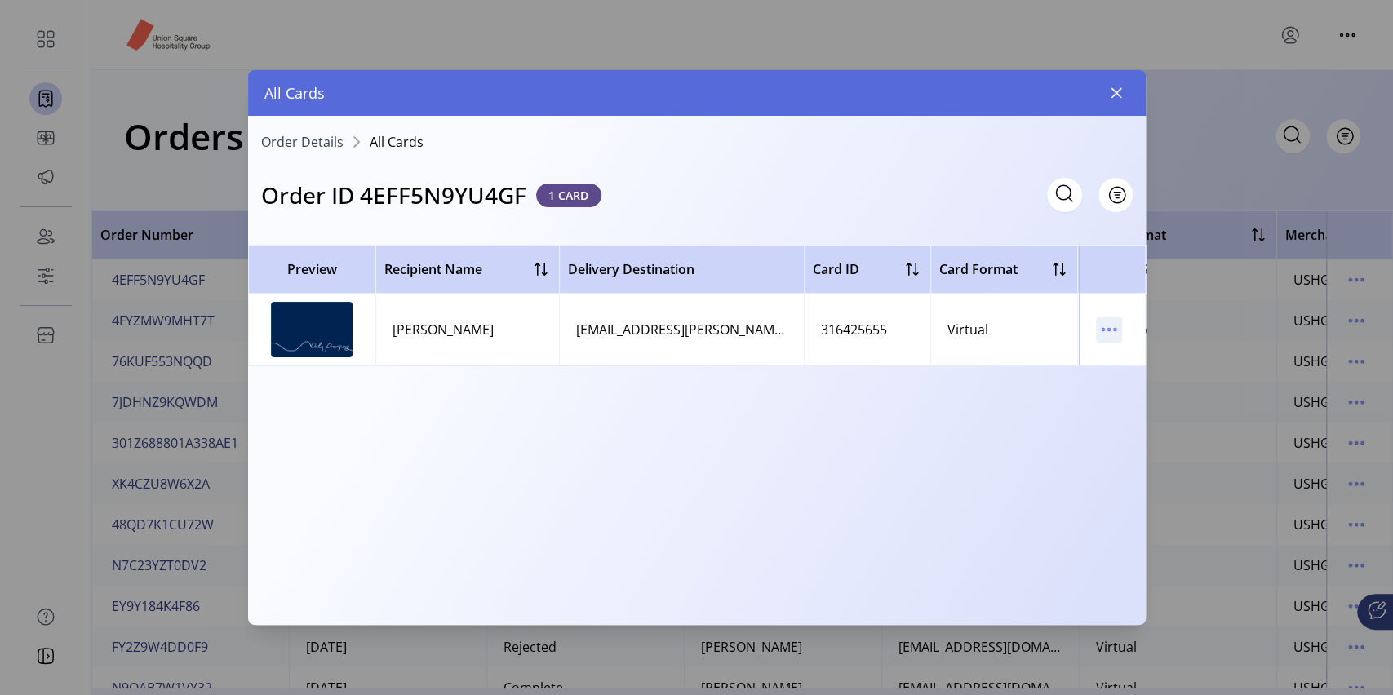
click at [1117, 334] on icon "menu" at bounding box center [1109, 330] width 26 height 26
click at [1116, 353] on link "View Card Details" at bounding box center [1176, 361] width 155 height 26
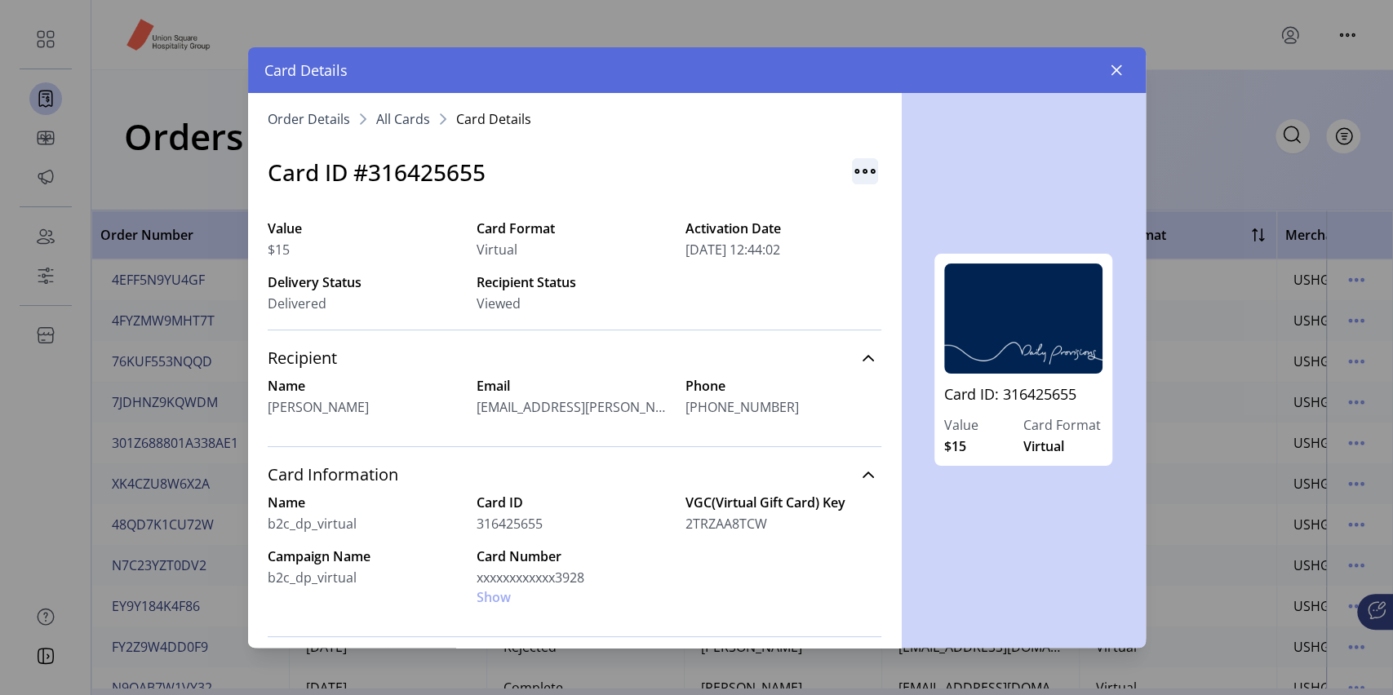
click at [854, 169] on img "button" at bounding box center [865, 171] width 26 height 26
click at [1109, 60] on button "button" at bounding box center [1116, 70] width 26 height 26
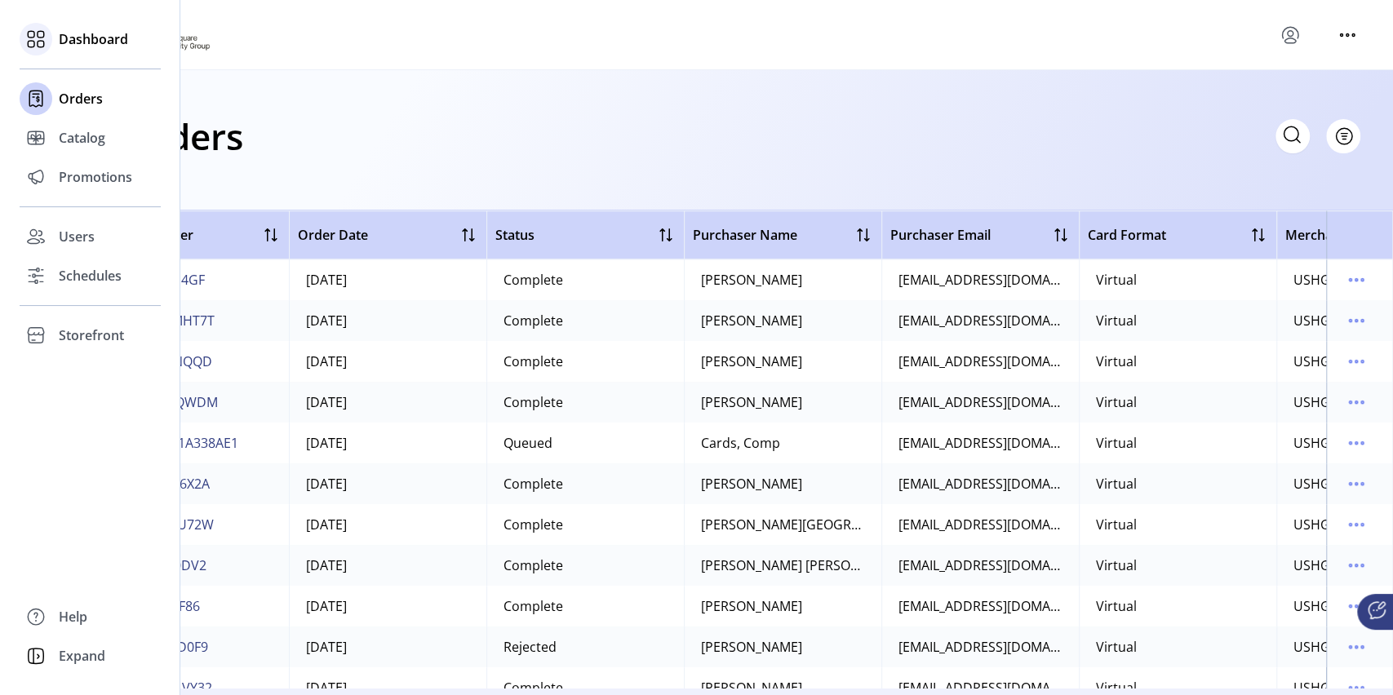
click at [82, 41] on span "Dashboard" at bounding box center [93, 39] width 69 height 20
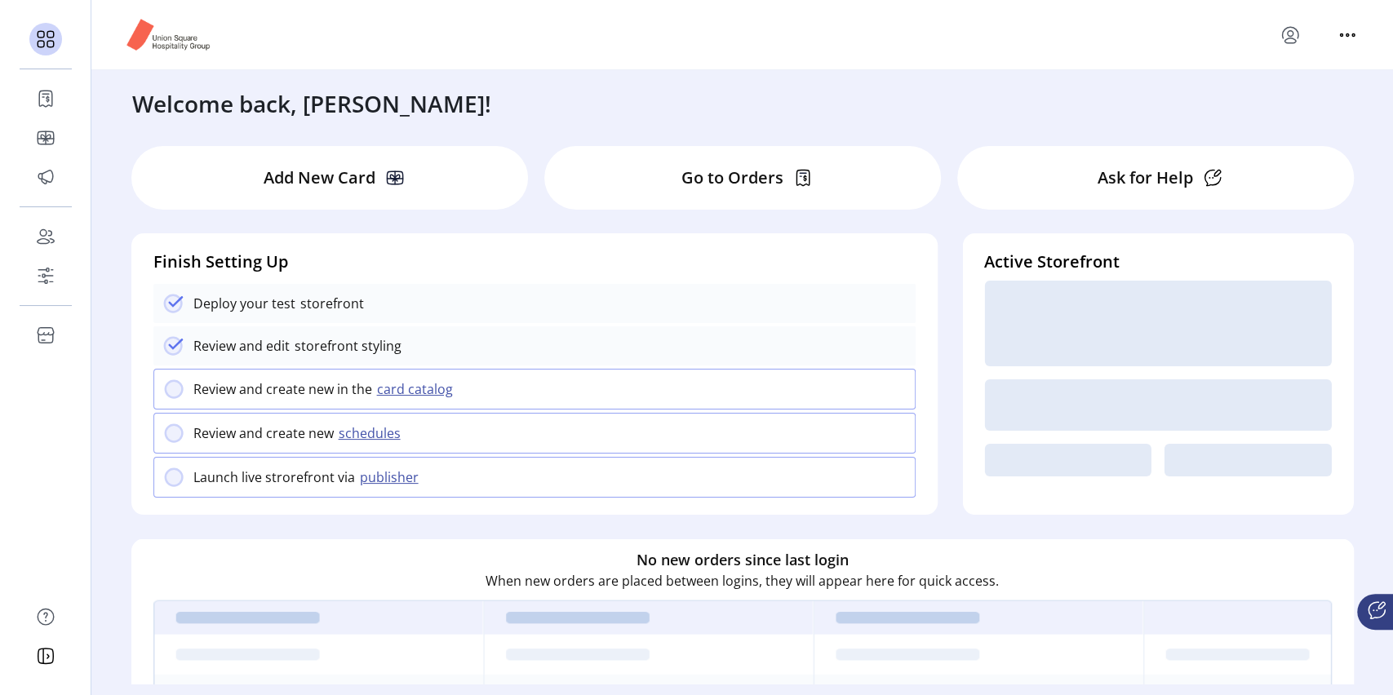
click at [488, 73] on div "Welcome back, [PERSON_NAME]!" at bounding box center [742, 95] width 1253 height 51
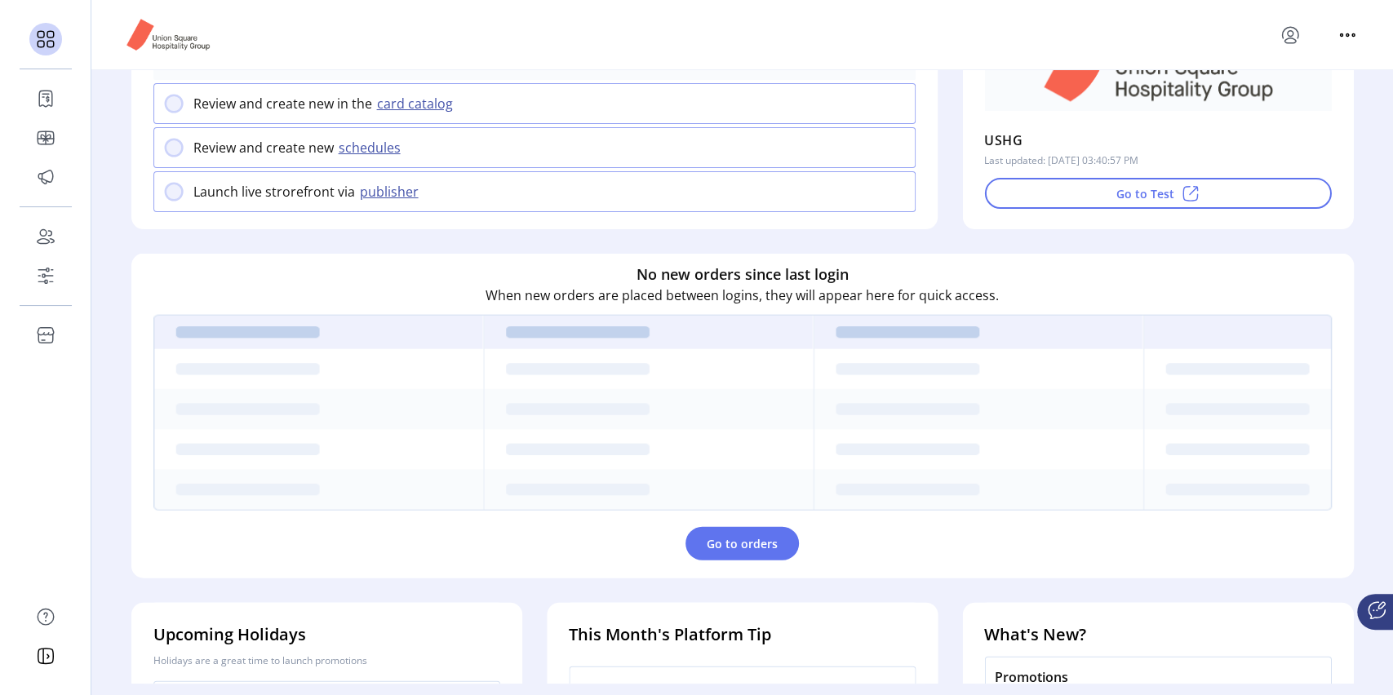
scroll to position [283, 0]
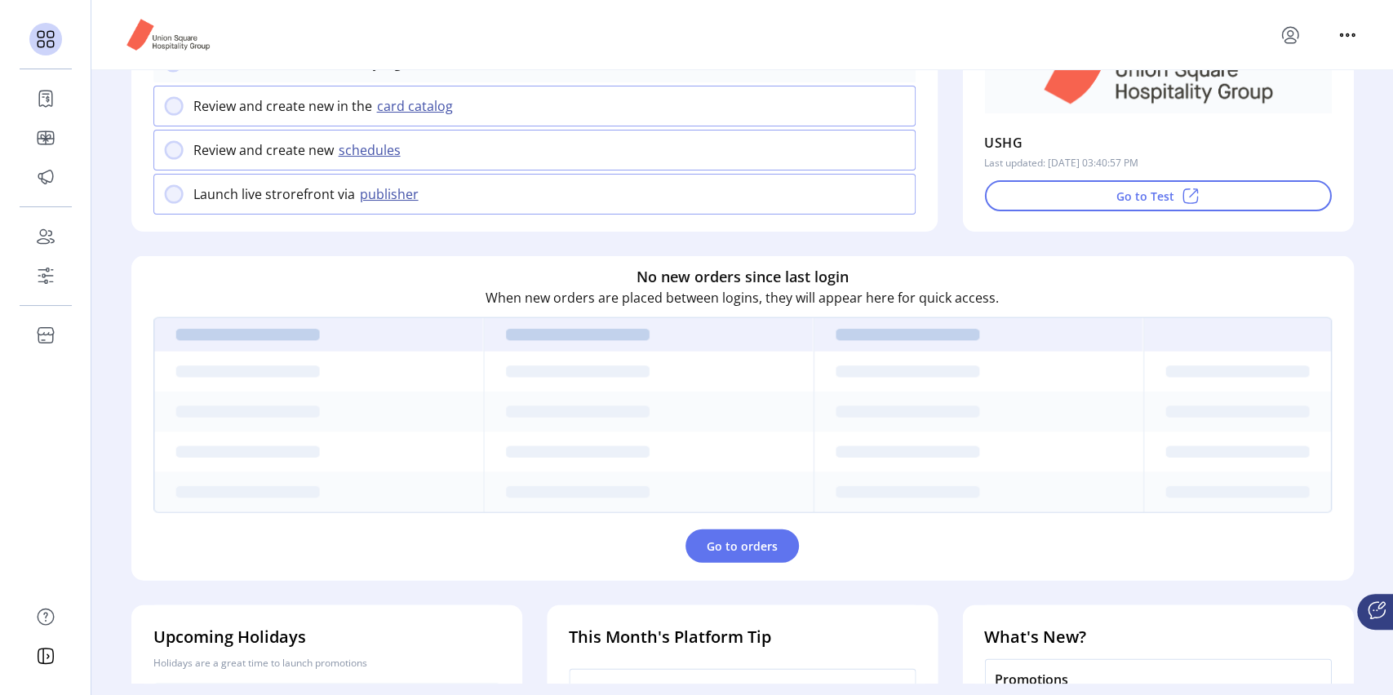
click at [631, 369] on img at bounding box center [742, 415] width 1178 height 196
click at [751, 550] on span "Go to orders" at bounding box center [741, 546] width 71 height 17
